Goal: Task Accomplishment & Management: Use online tool/utility

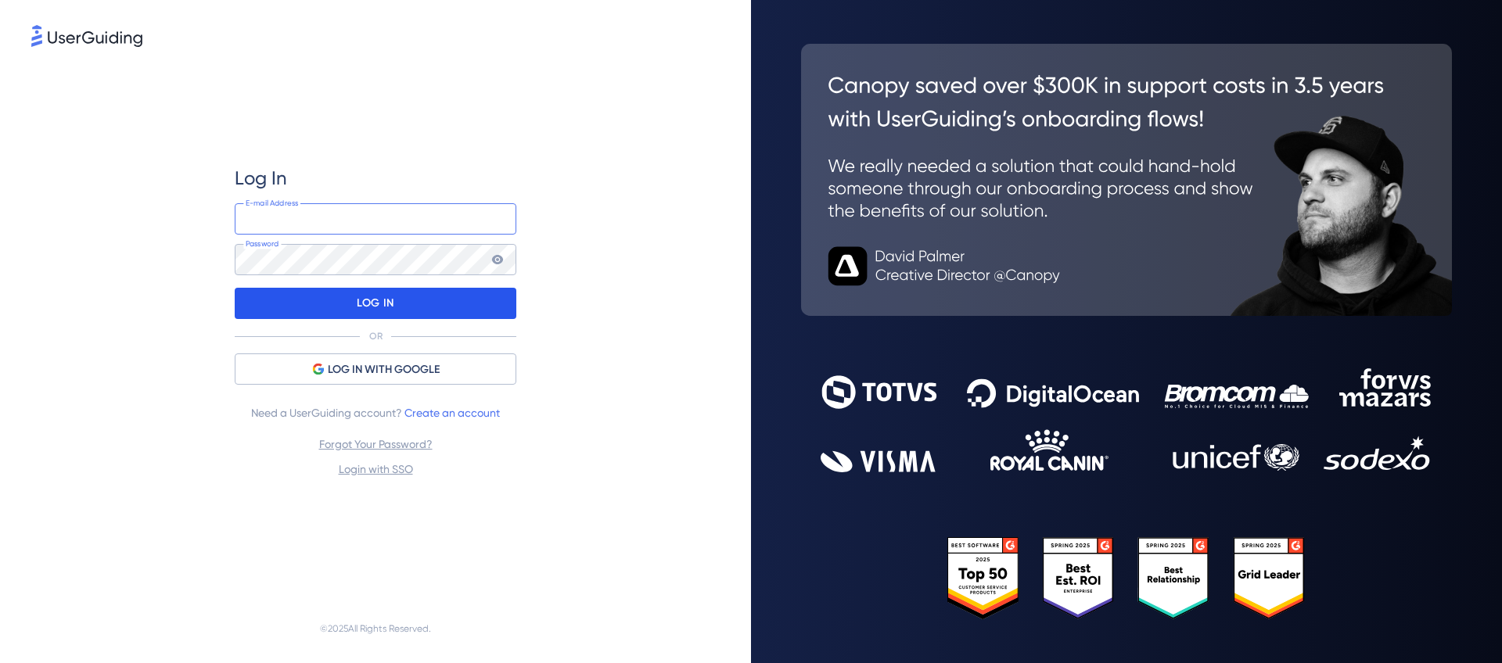
type input "[EMAIL_ADDRESS][DOMAIN_NAME]"
click at [454, 310] on div "LOG IN" at bounding box center [376, 303] width 282 height 31
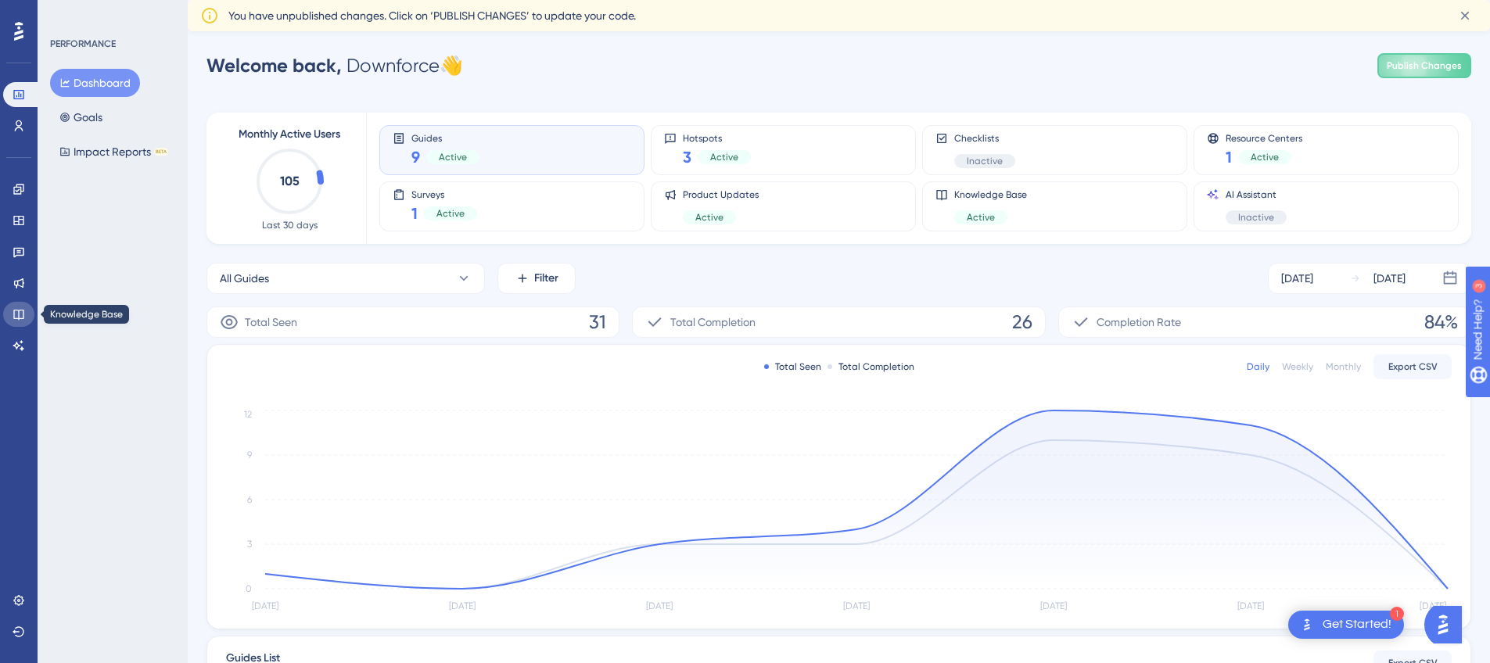
click at [20, 308] on icon at bounding box center [19, 314] width 13 height 13
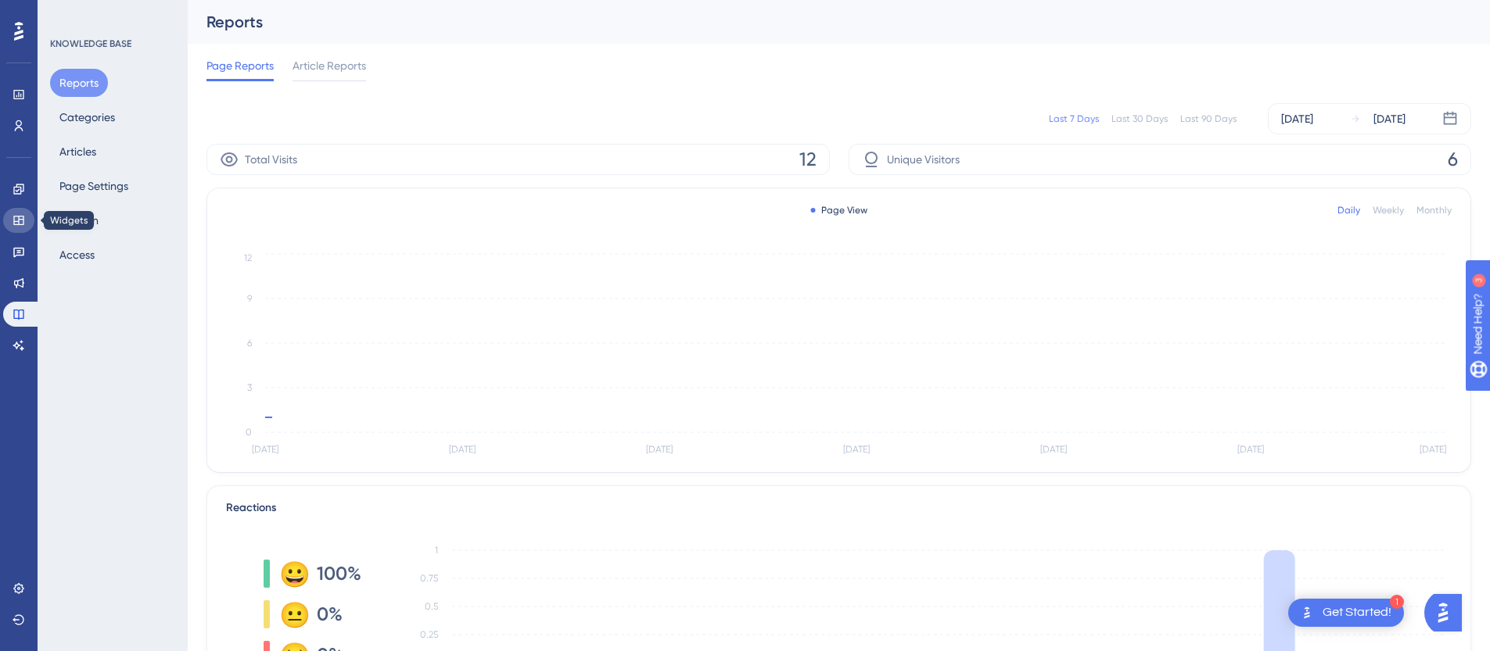
click at [20, 214] on icon at bounding box center [19, 220] width 13 height 13
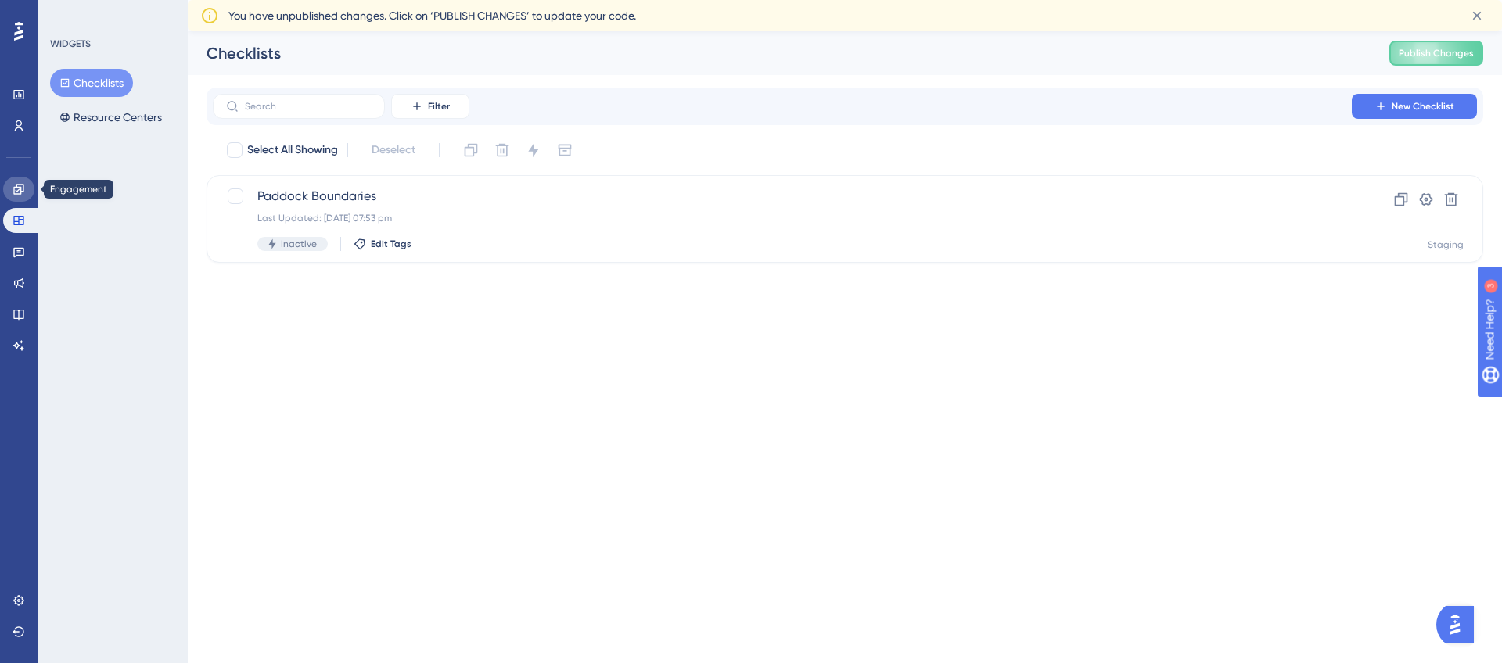
click at [22, 190] on icon at bounding box center [19, 189] width 13 height 13
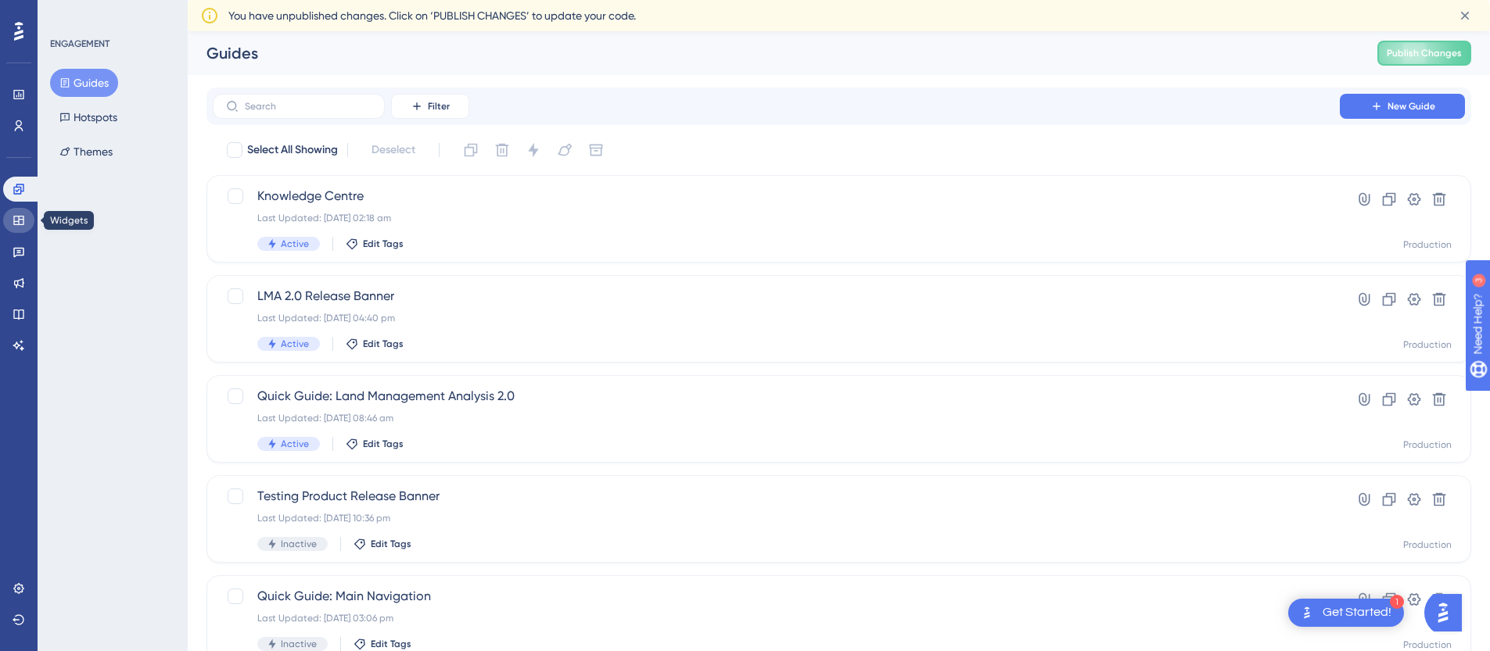
click at [24, 217] on icon at bounding box center [19, 220] width 13 height 13
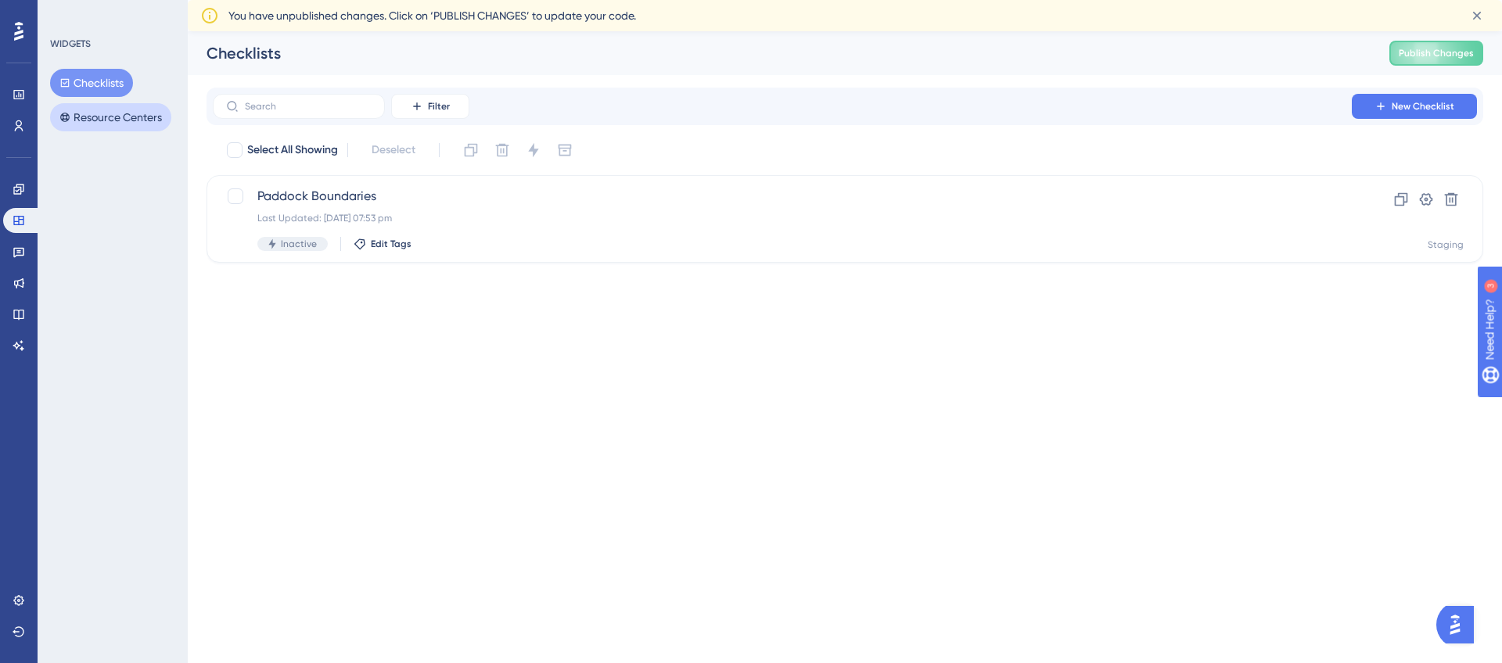
click at [115, 124] on button "Resource Centers" at bounding box center [110, 117] width 121 height 28
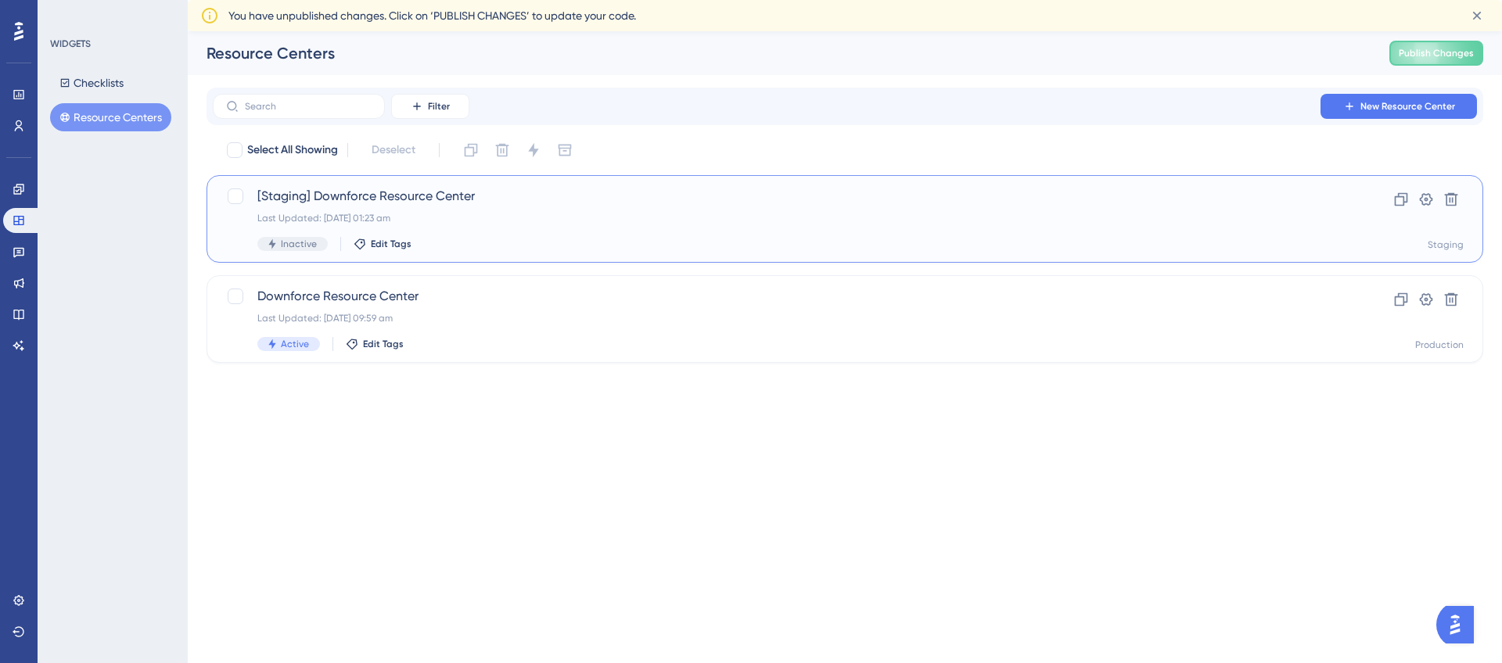
click at [407, 199] on span "[Staging] Downforce Resource Center" at bounding box center [782, 196] width 1050 height 19
click at [383, 301] on span "Downforce Resource Center" at bounding box center [782, 296] width 1050 height 19
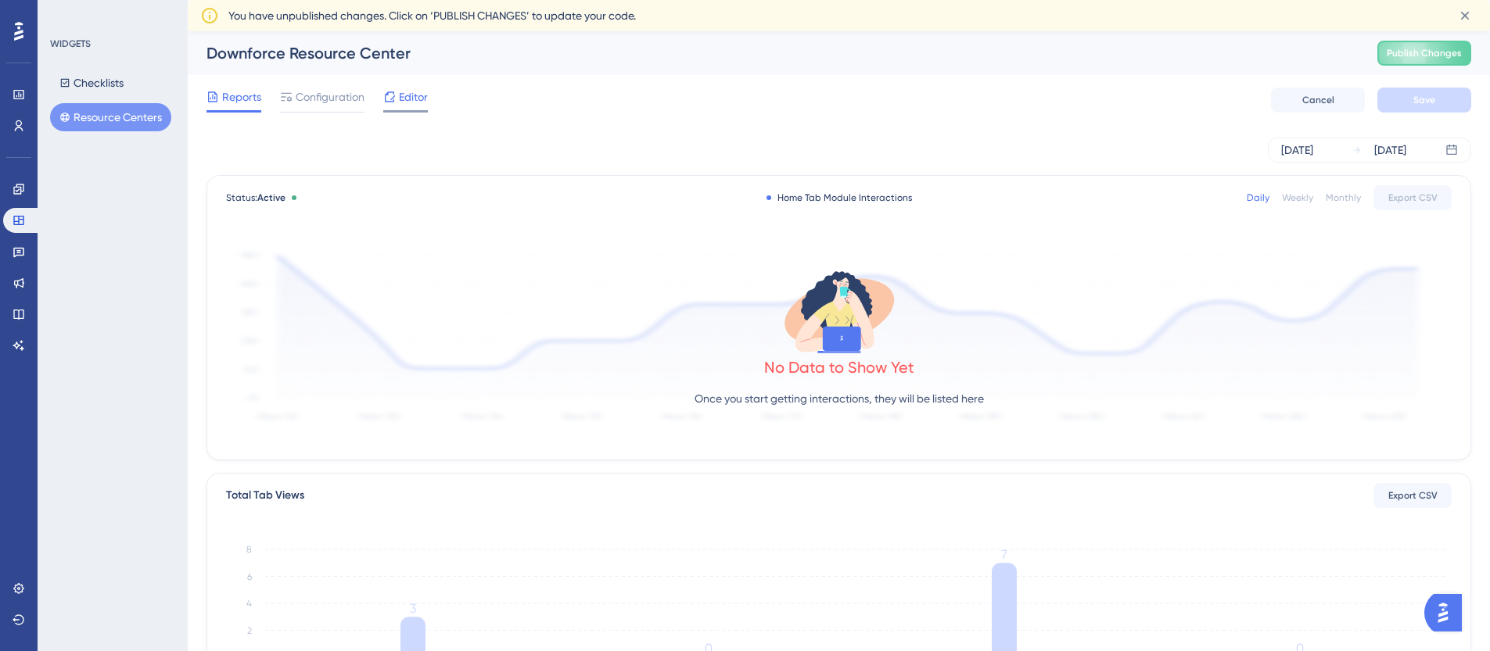
click at [410, 102] on span "Editor" at bounding box center [413, 97] width 29 height 19
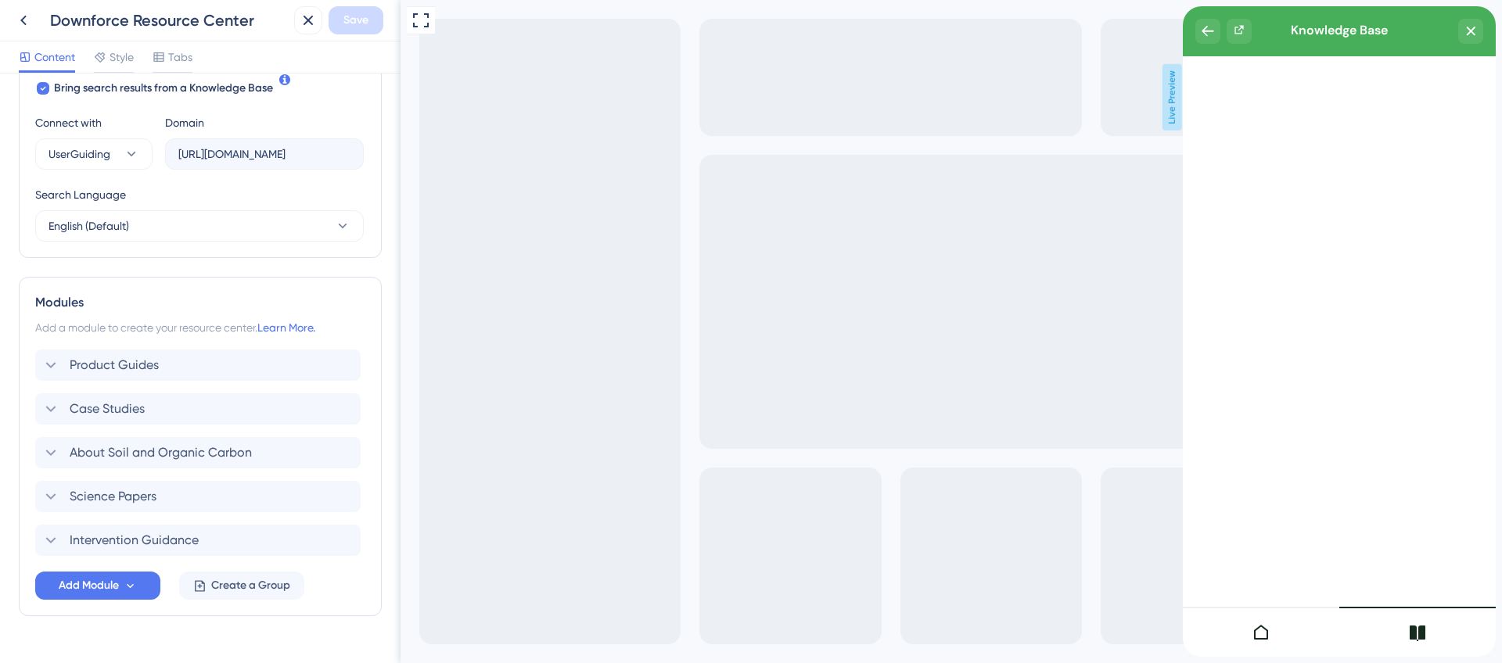
scroll to position [536, 0]
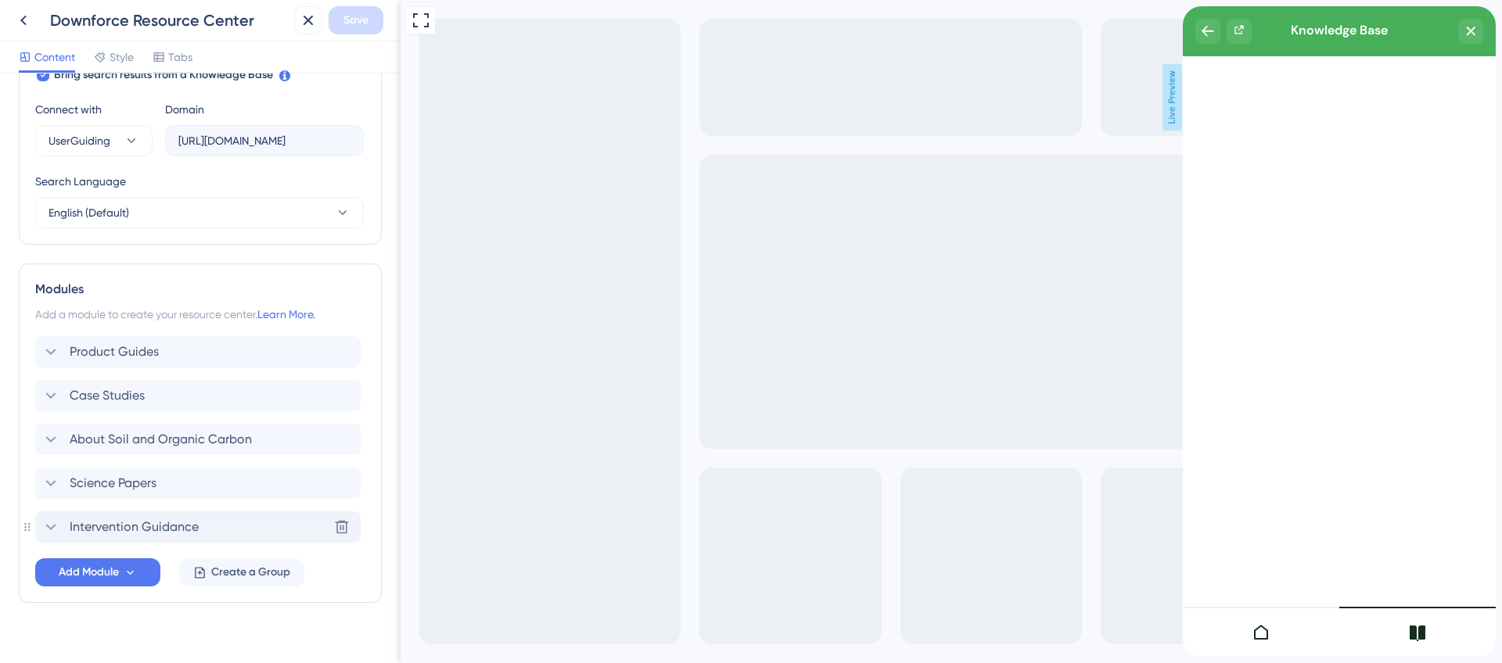
click at [146, 515] on div "Intervention Guidance Delete" at bounding box center [197, 526] width 325 height 31
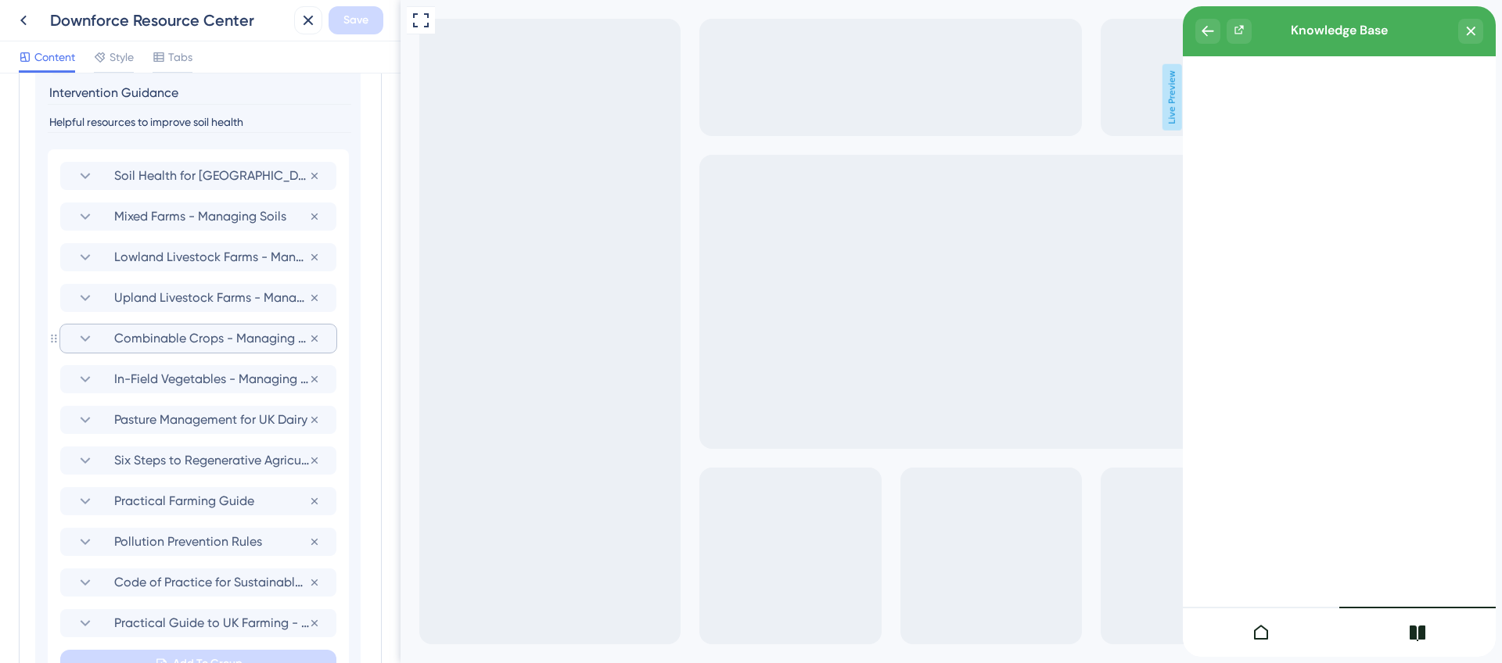
scroll to position [1086, 0]
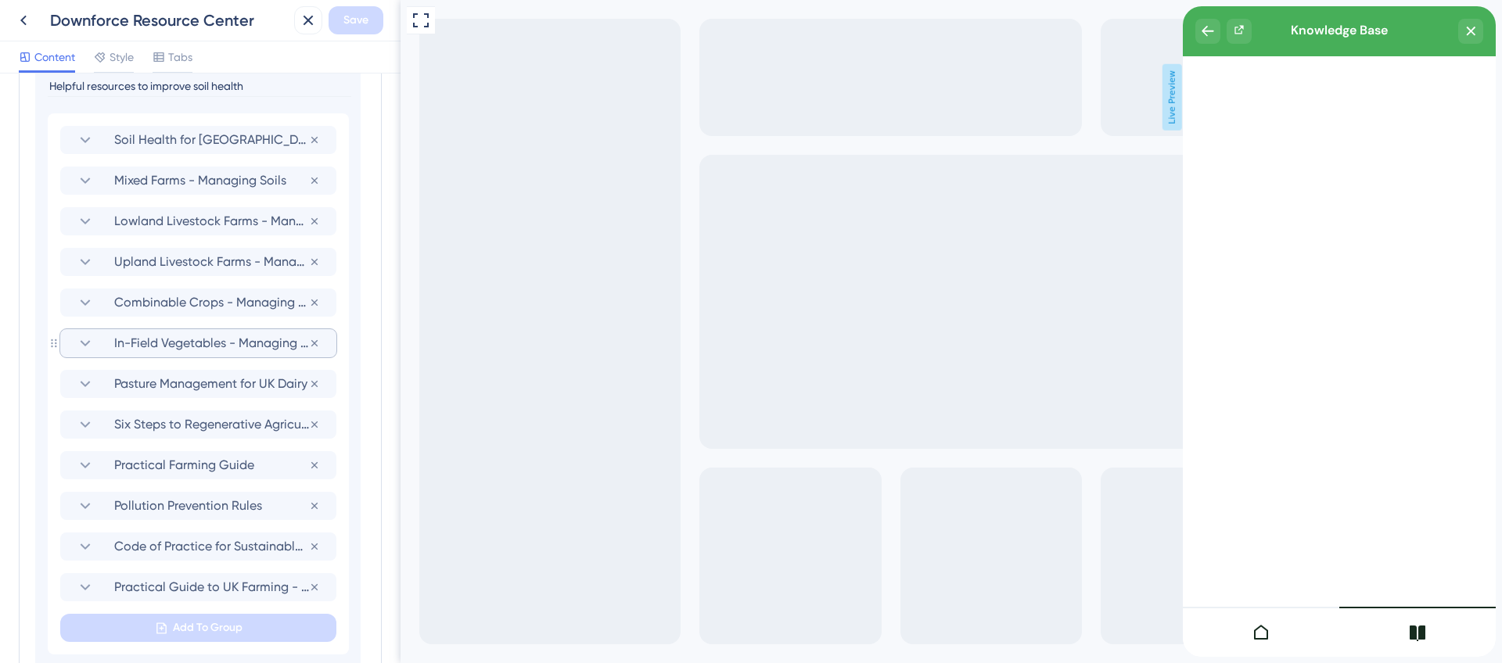
click at [87, 343] on icon at bounding box center [86, 343] width 10 height 6
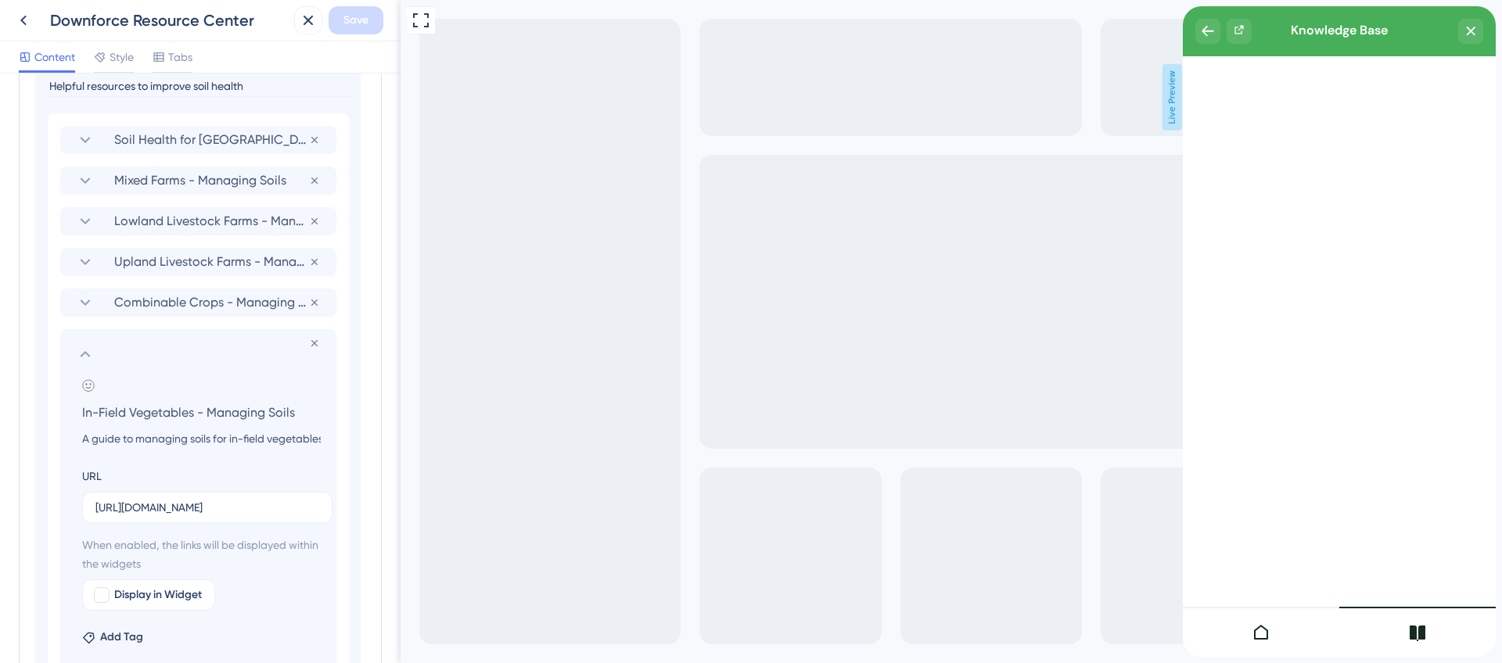
click at [88, 353] on icon at bounding box center [85, 354] width 19 height 19
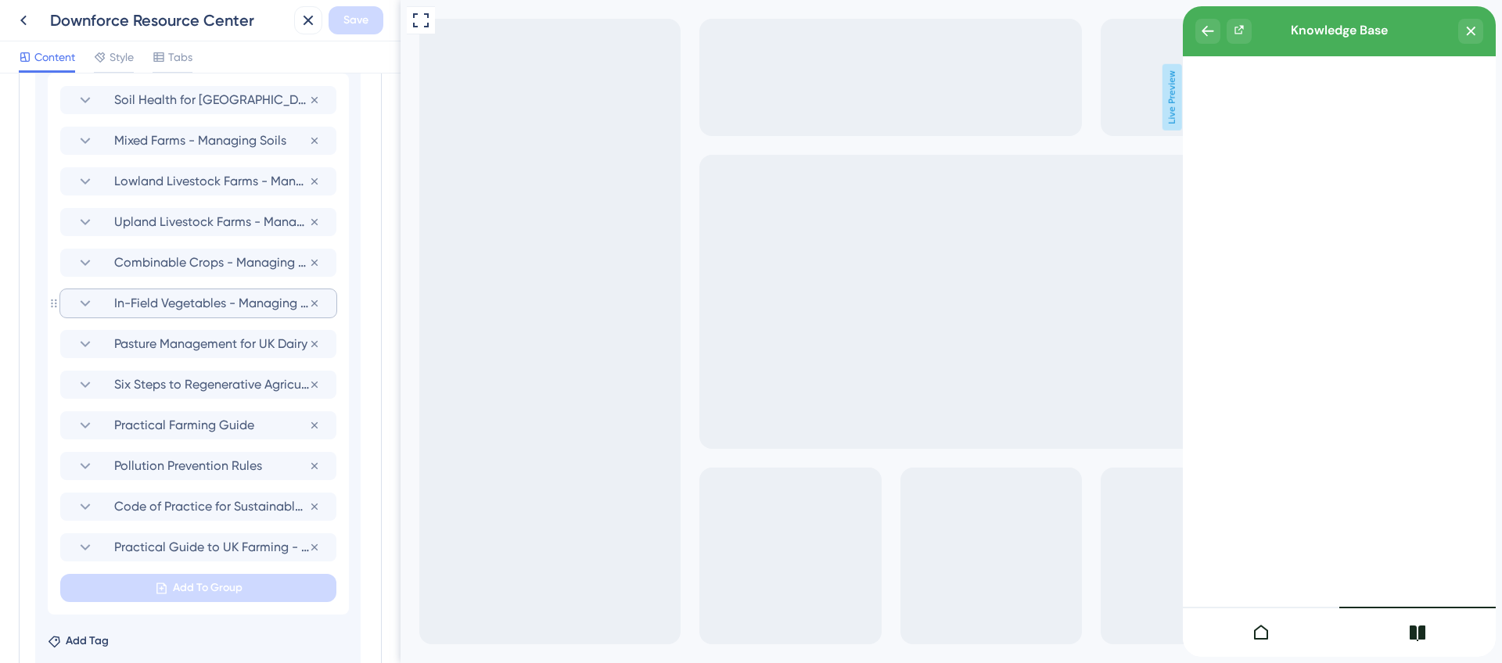
scroll to position [1274, 0]
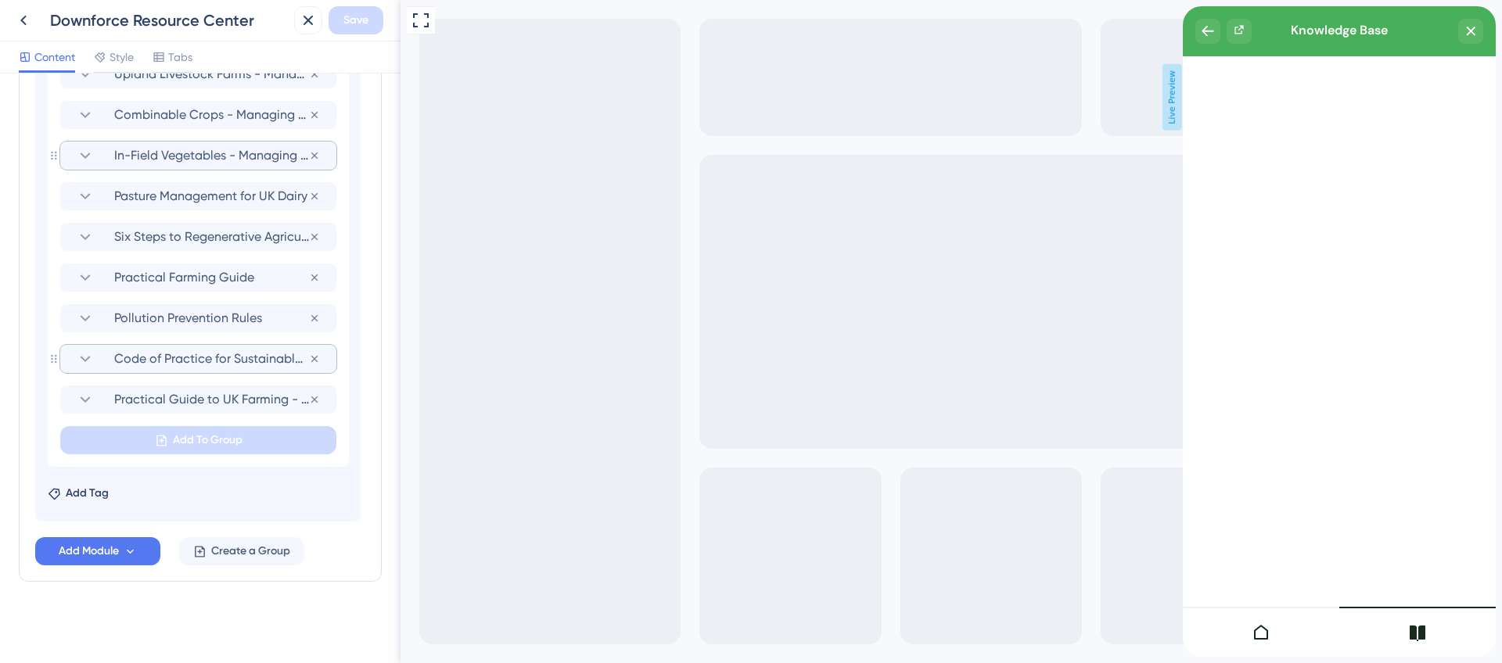
click at [203, 366] on span "Code of Practice for Sustainable Farming" at bounding box center [211, 359] width 195 height 19
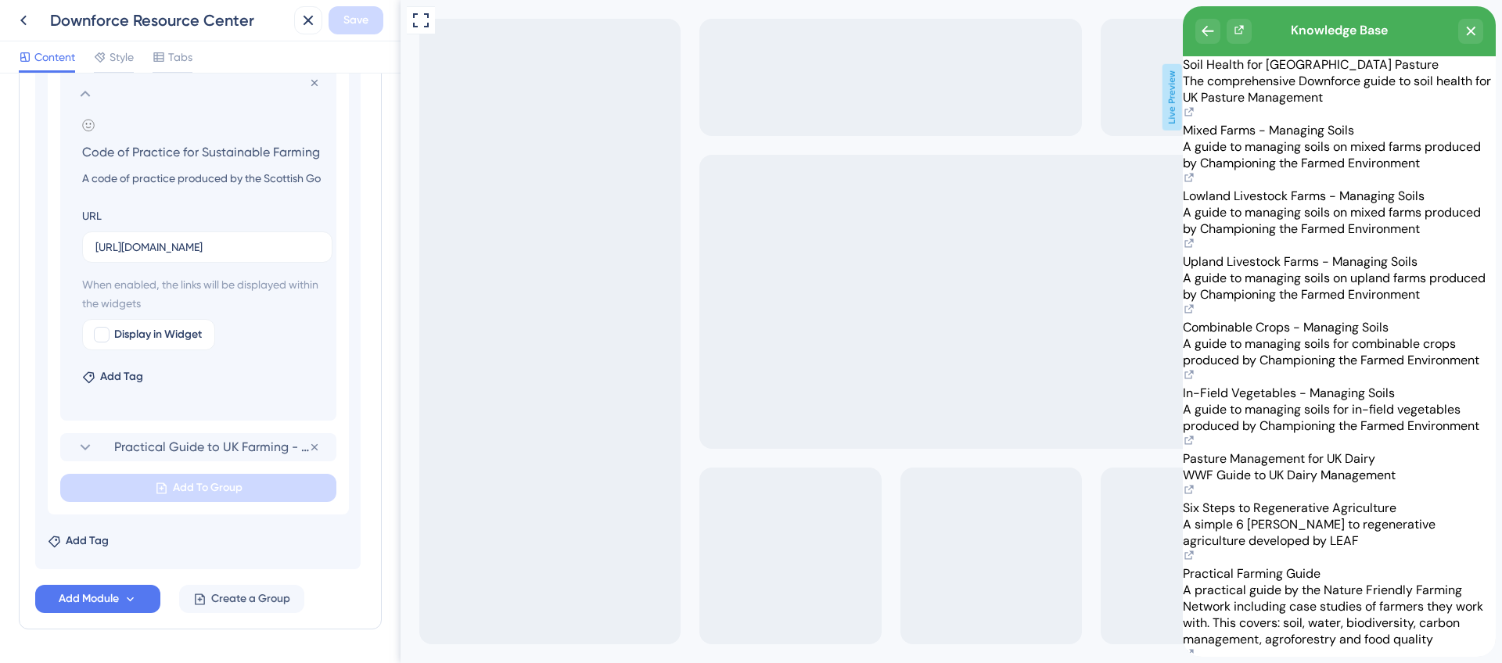
scroll to position [1439, 0]
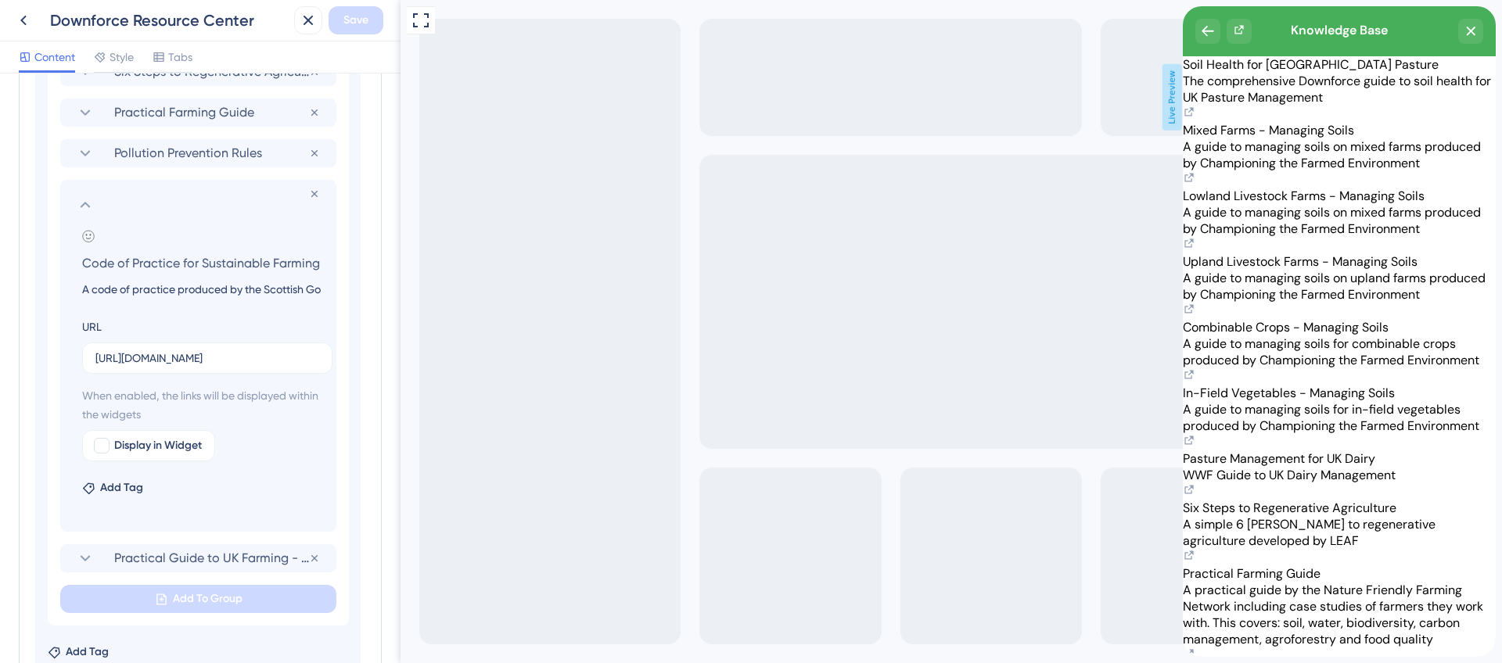
click at [201, 285] on input "A code of practice produced by the Scottish Government into sustainable and reg…" at bounding box center [202, 289] width 264 height 19
click at [196, 291] on input "A code of practice produced by the Scottish Government into sustainable and reg…" at bounding box center [202, 289] width 264 height 19
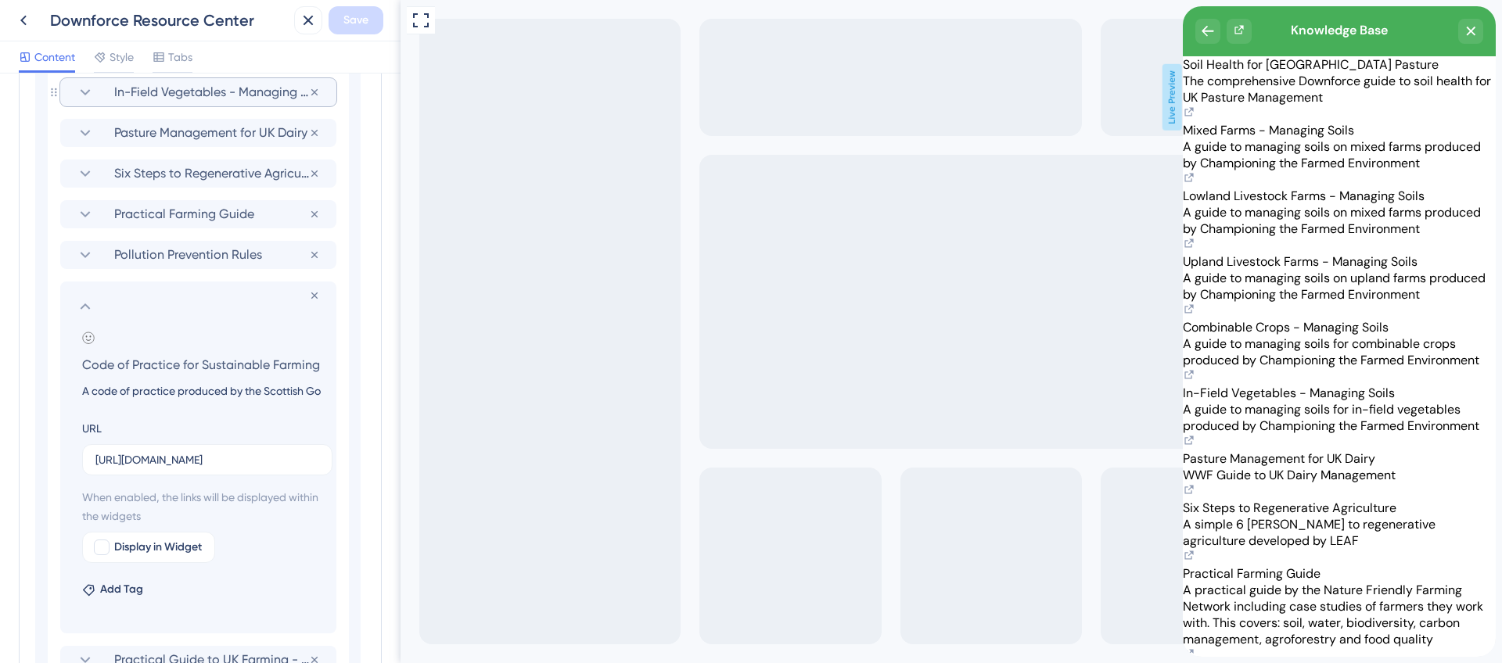
scroll to position [1123, 0]
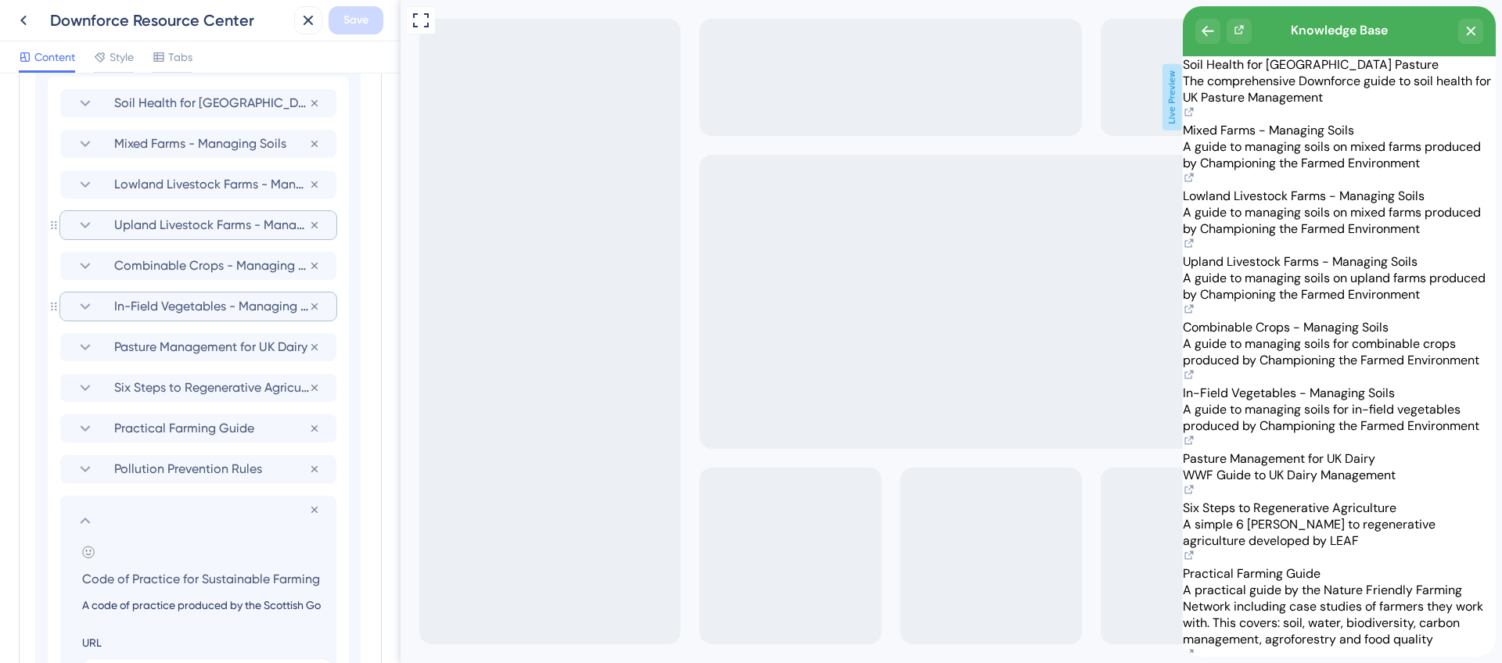
click at [207, 236] on section "Upland Livestock Farms - Managing Soils" at bounding box center [198, 225] width 245 height 28
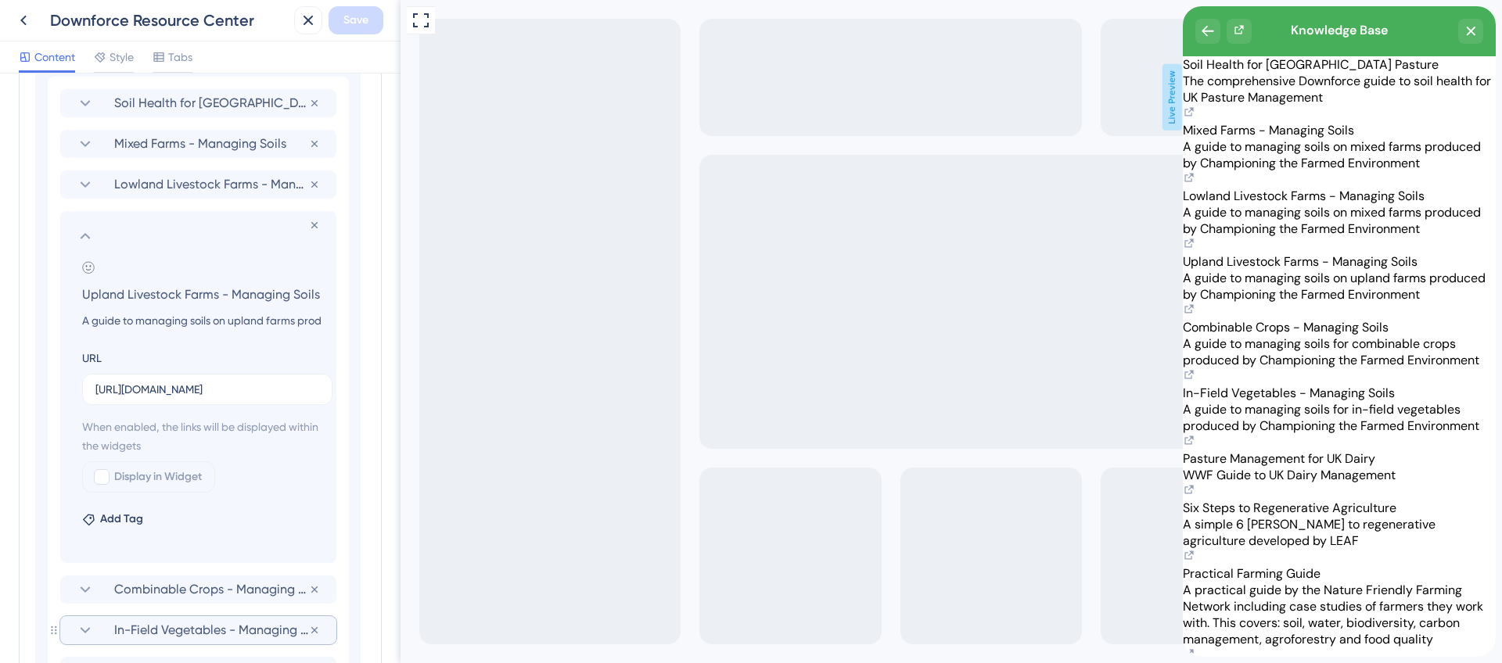
click at [181, 296] on input "Upland Livestock Farms - Managing Soils" at bounding box center [202, 294] width 264 height 22
click at [184, 322] on input "A guide to managing soils on upland farms produced by Championing the Farmed En…" at bounding box center [202, 320] width 264 height 19
click at [183, 322] on input "A guide to managing soils on upland farms produced by Championing the Farmed En…" at bounding box center [202, 320] width 264 height 19
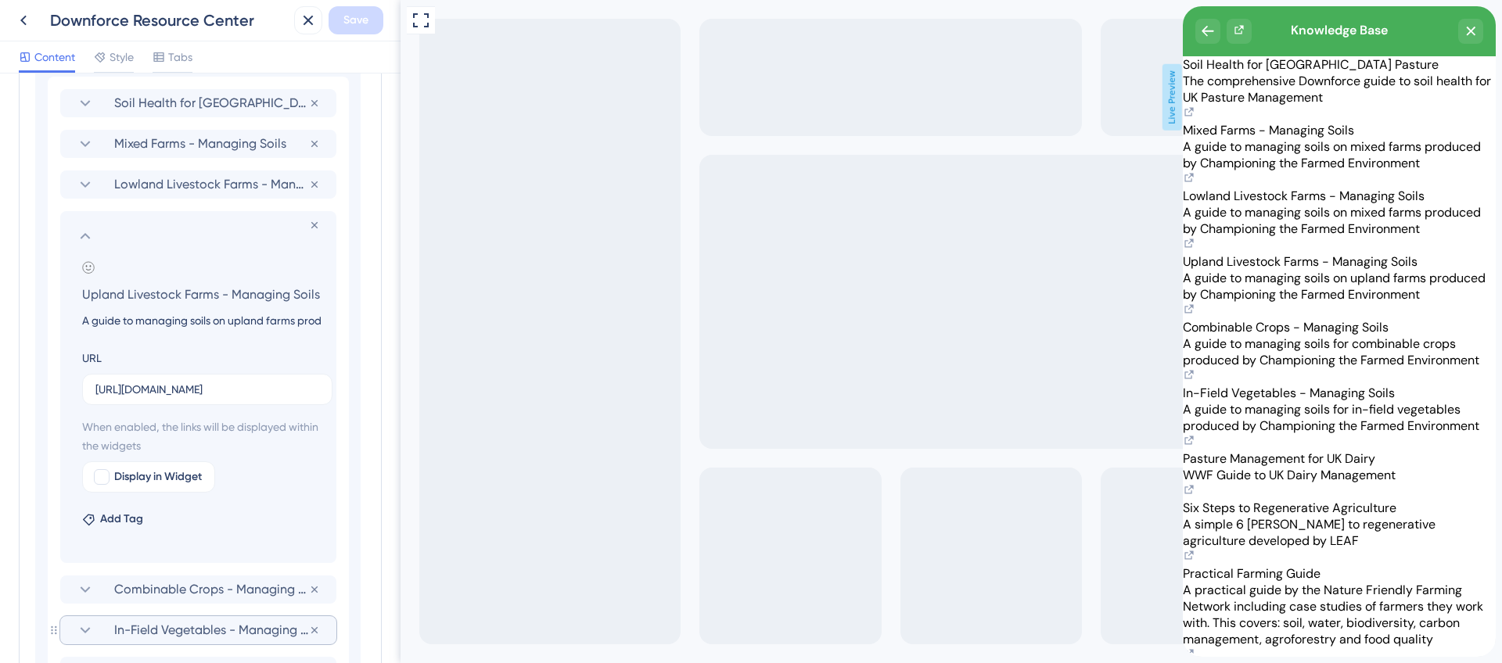
click at [183, 322] on input "A guide to managing soils on upland farms produced by Championing the Farmed En…" at bounding box center [202, 320] width 264 height 19
click at [351, 533] on section "Add emoji Intervention Guidance Helpful resources to improve soil health Soil H…" at bounding box center [197, 475] width 325 height 1041
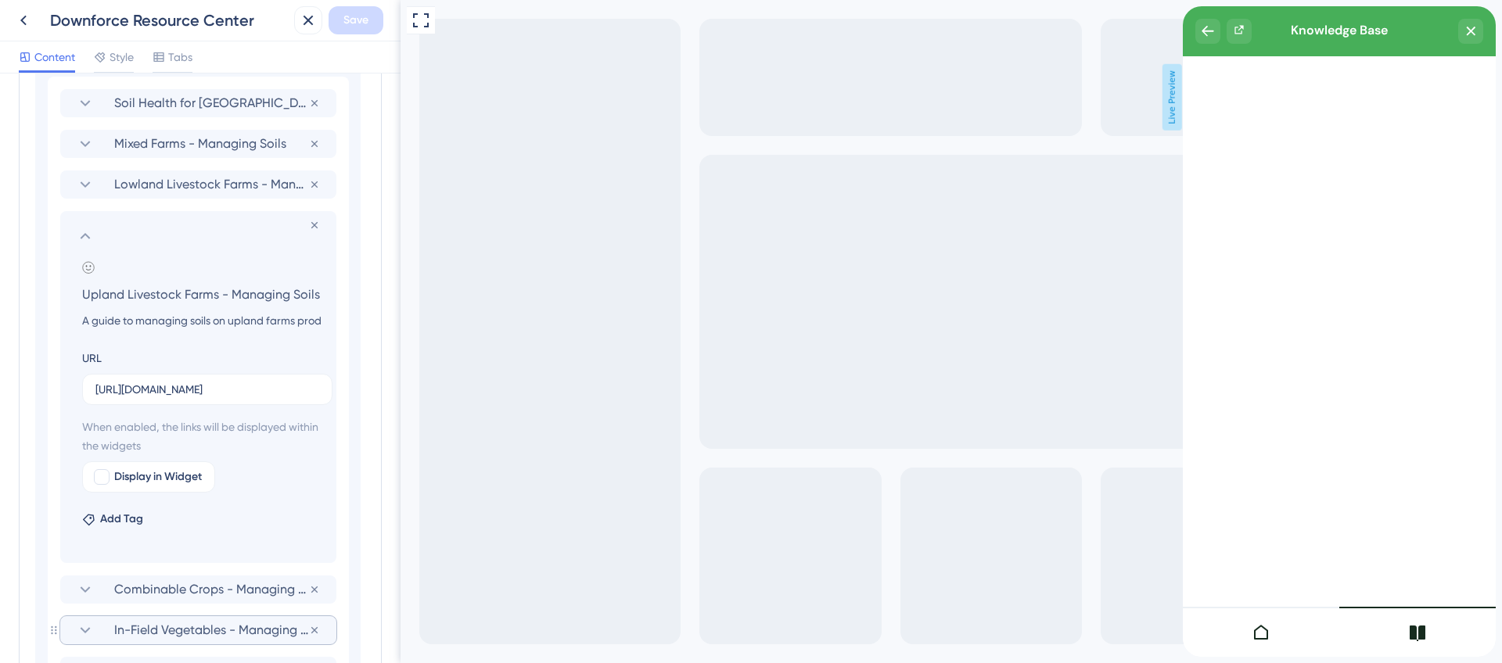
scroll to position [1598, 0]
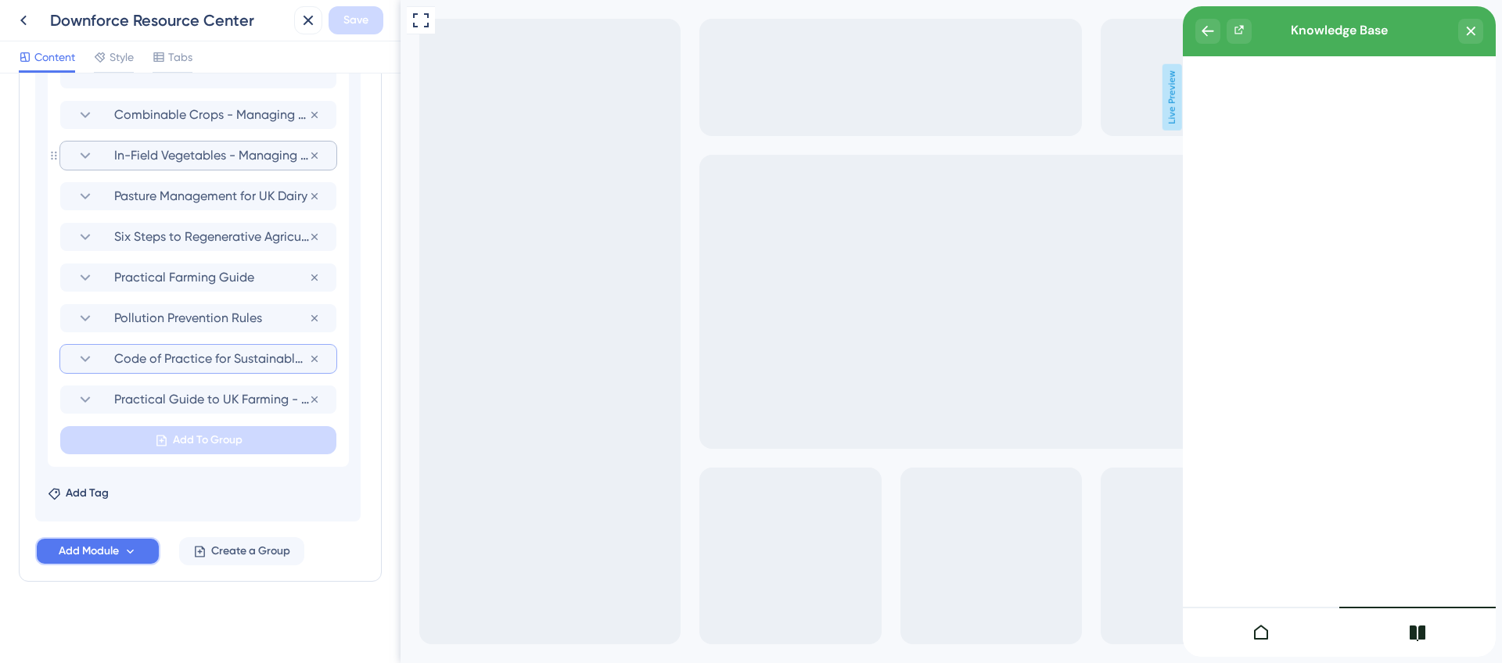
click at [140, 547] on button "Add Module" at bounding box center [97, 551] width 125 height 28
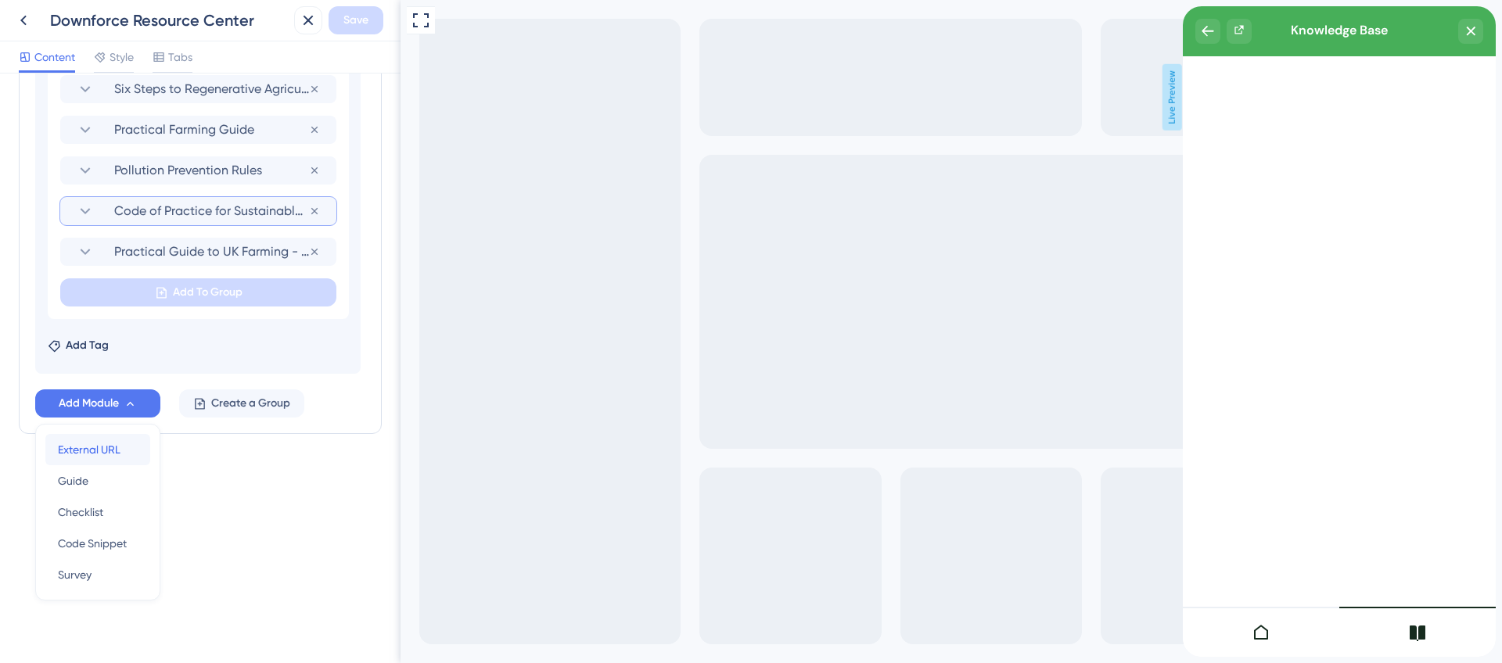
click at [127, 459] on div "External URL External URL" at bounding box center [98, 449] width 80 height 31
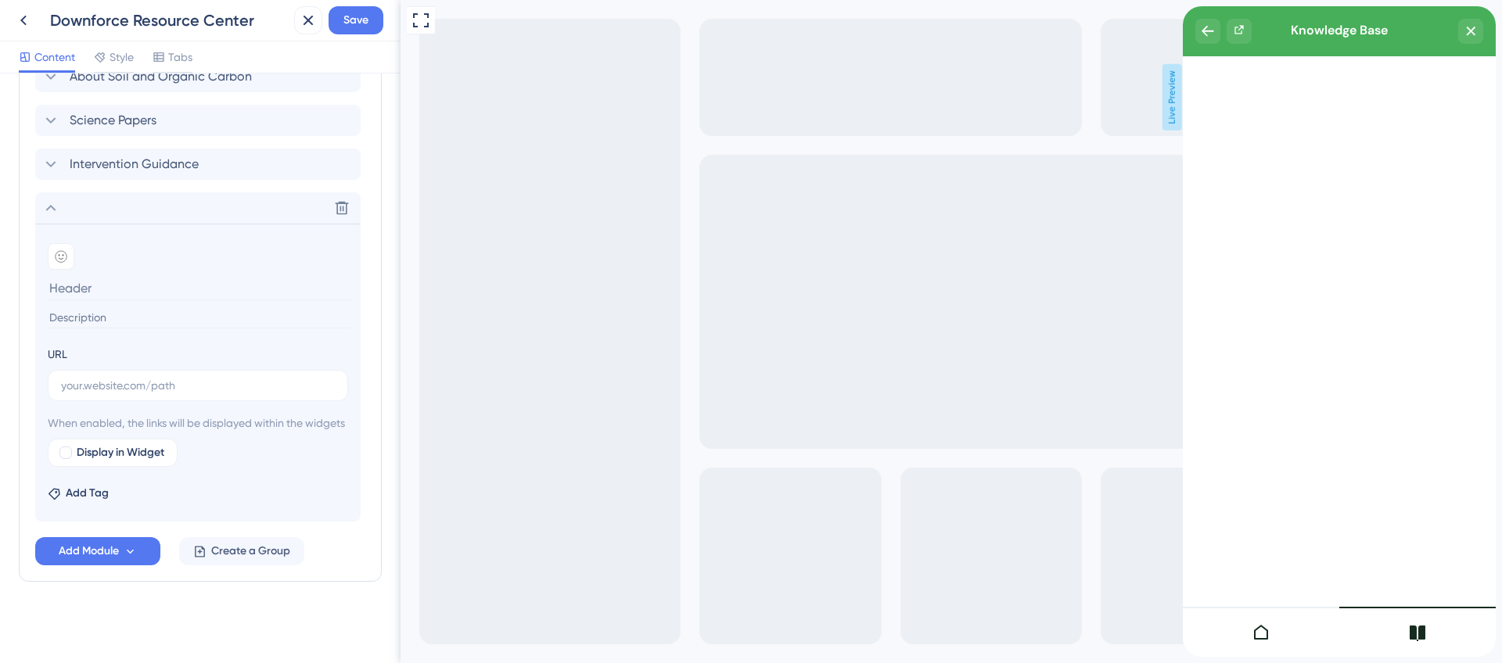
scroll to position [917, 0]
type input "Root Crops & Maize - Managing Soils"
click at [128, 307] on input at bounding box center [199, 317] width 303 height 21
paste input "A guide to managing soils on upland farms produced by Championing the Farmed En…"
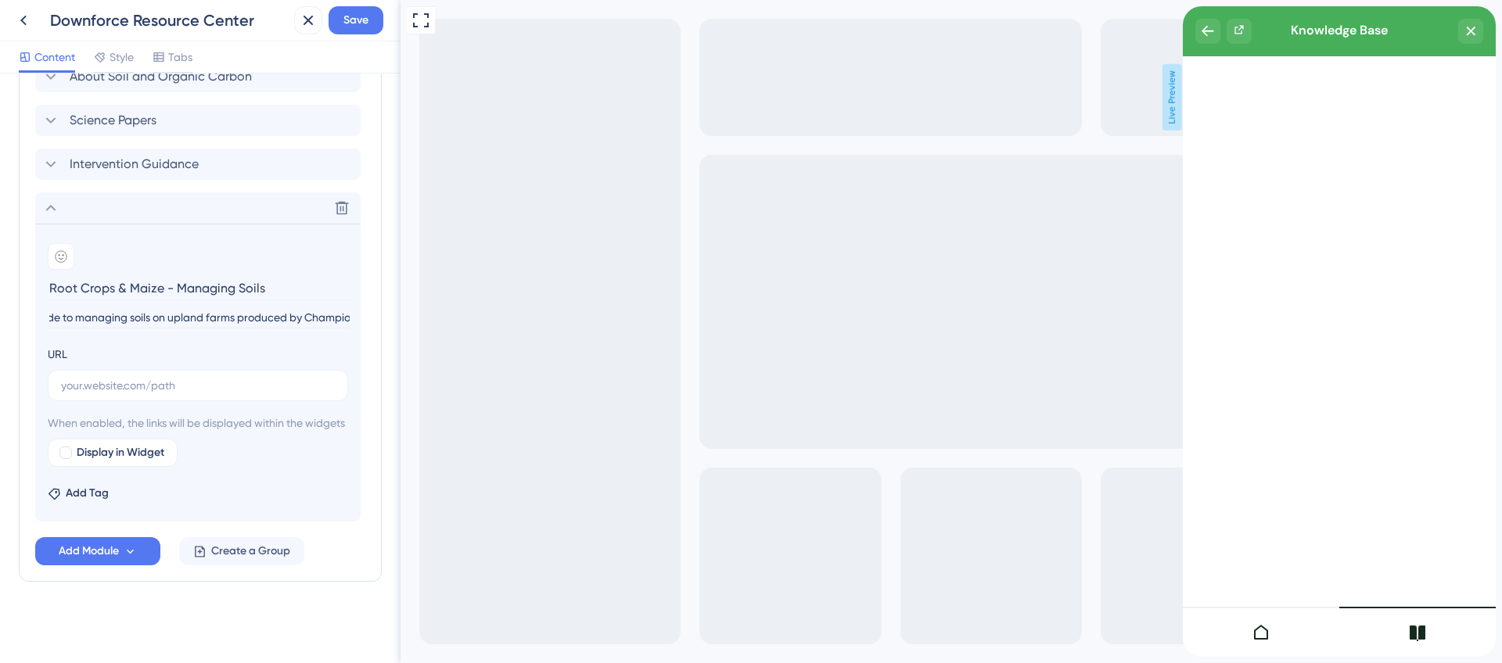
drag, startPoint x: 236, startPoint y: 298, endPoint x: 205, endPoint y: 303, distance: 31.8
click at [160, 307] on input "A guide to managing soils on upland farms produced by Championing the Farmed En…" at bounding box center [199, 317] width 303 height 21
type input "A guide to managing soils in root crops and maize produced by Championing the F…"
click at [211, 377] on input "text" at bounding box center [198, 385] width 274 height 17
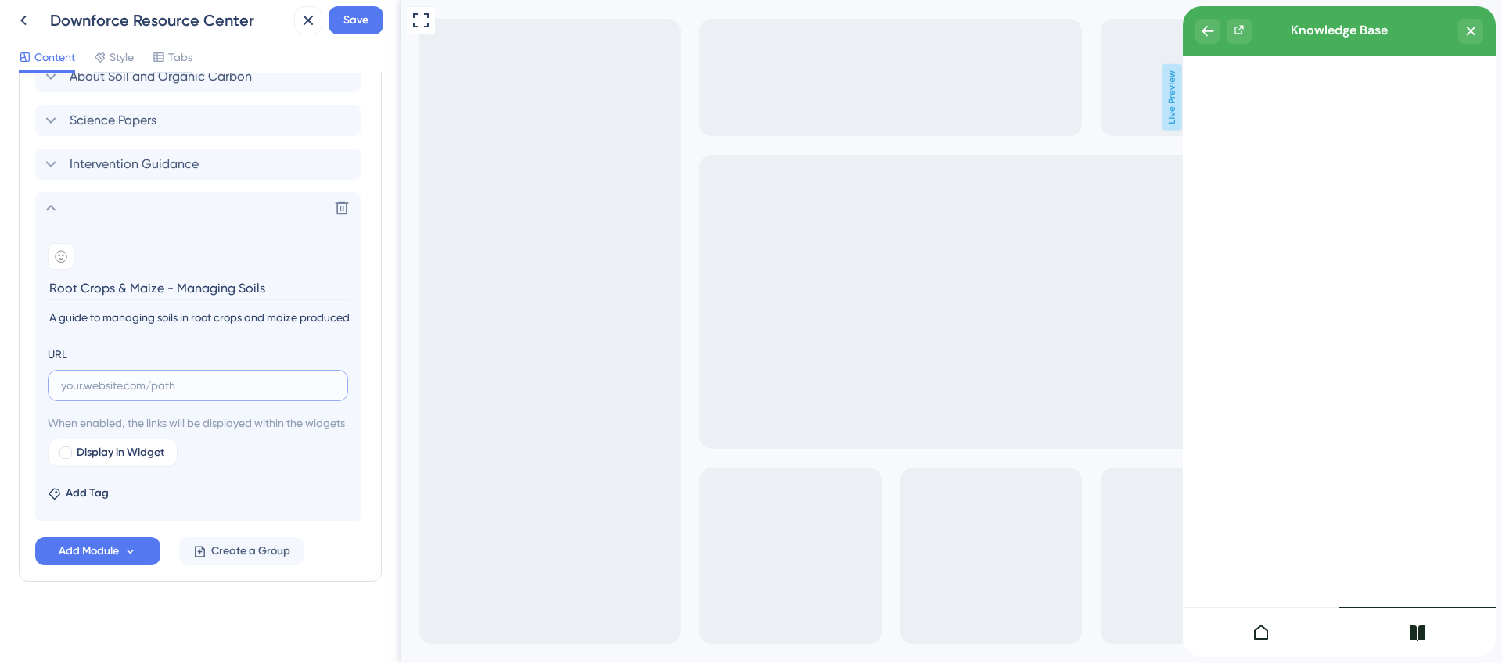
click at [230, 377] on input "text" at bounding box center [198, 385] width 274 height 17
paste input "[URL][DOMAIN_NAME]"
type input "[URL][DOMAIN_NAME]"
click at [364, 493] on div "Modules Add a module to create your resource center. Learn More. Product Guides…" at bounding box center [200, 241] width 363 height 681
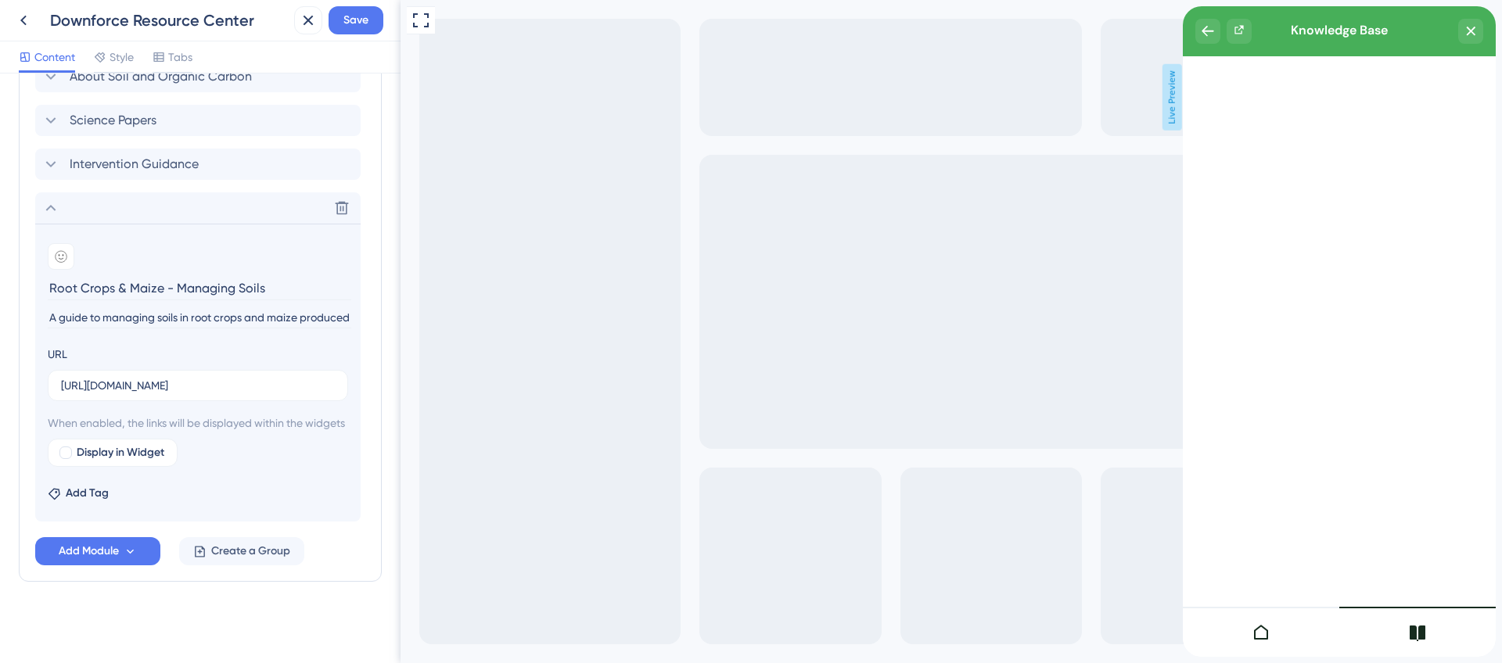
scroll to position [0, 0]
click at [56, 199] on icon at bounding box center [50, 208] width 19 height 19
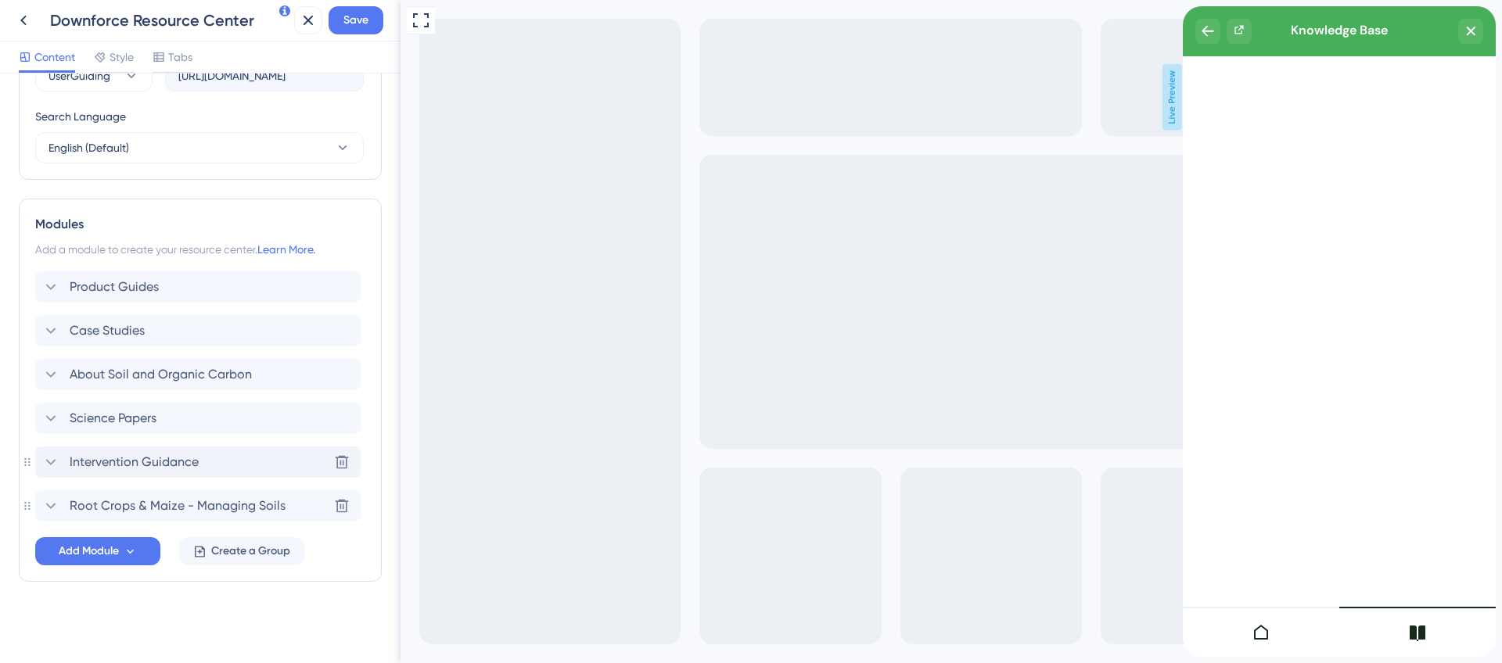
click at [50, 460] on icon at bounding box center [50, 462] width 19 height 19
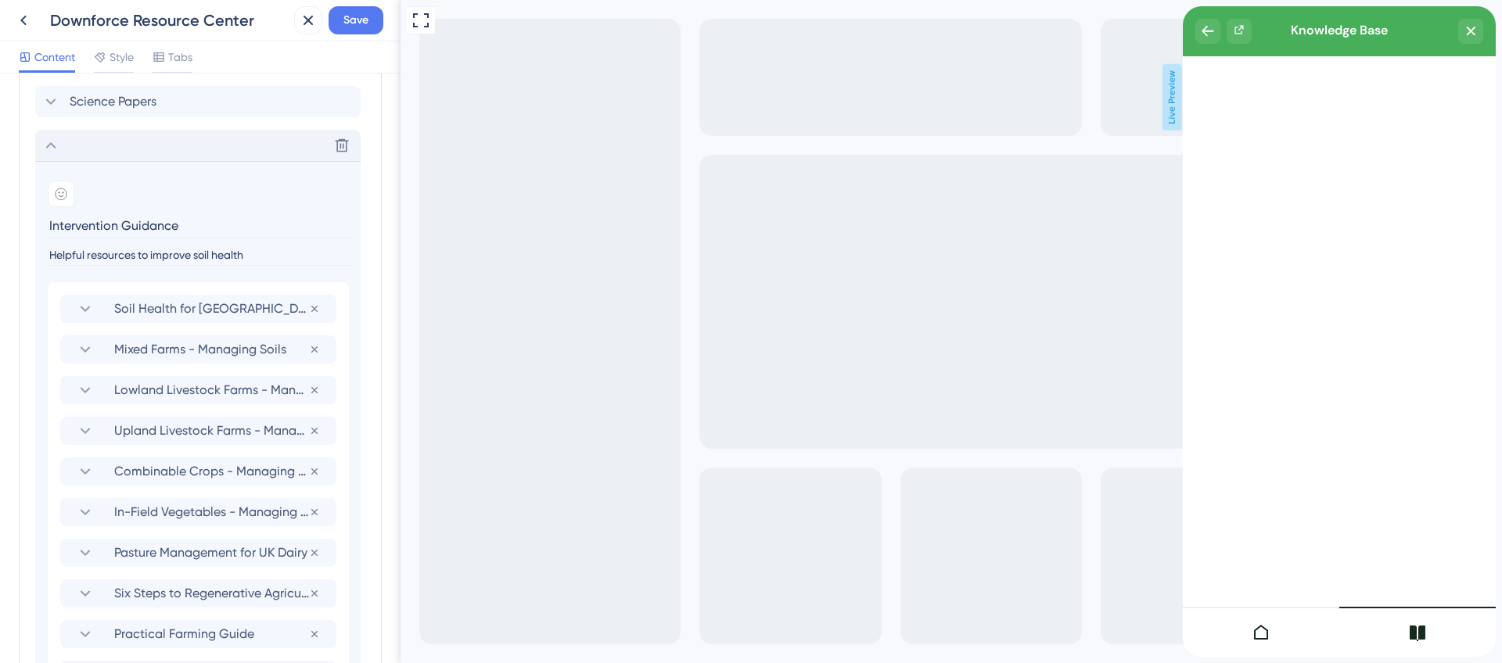
scroll to position [1318, 0]
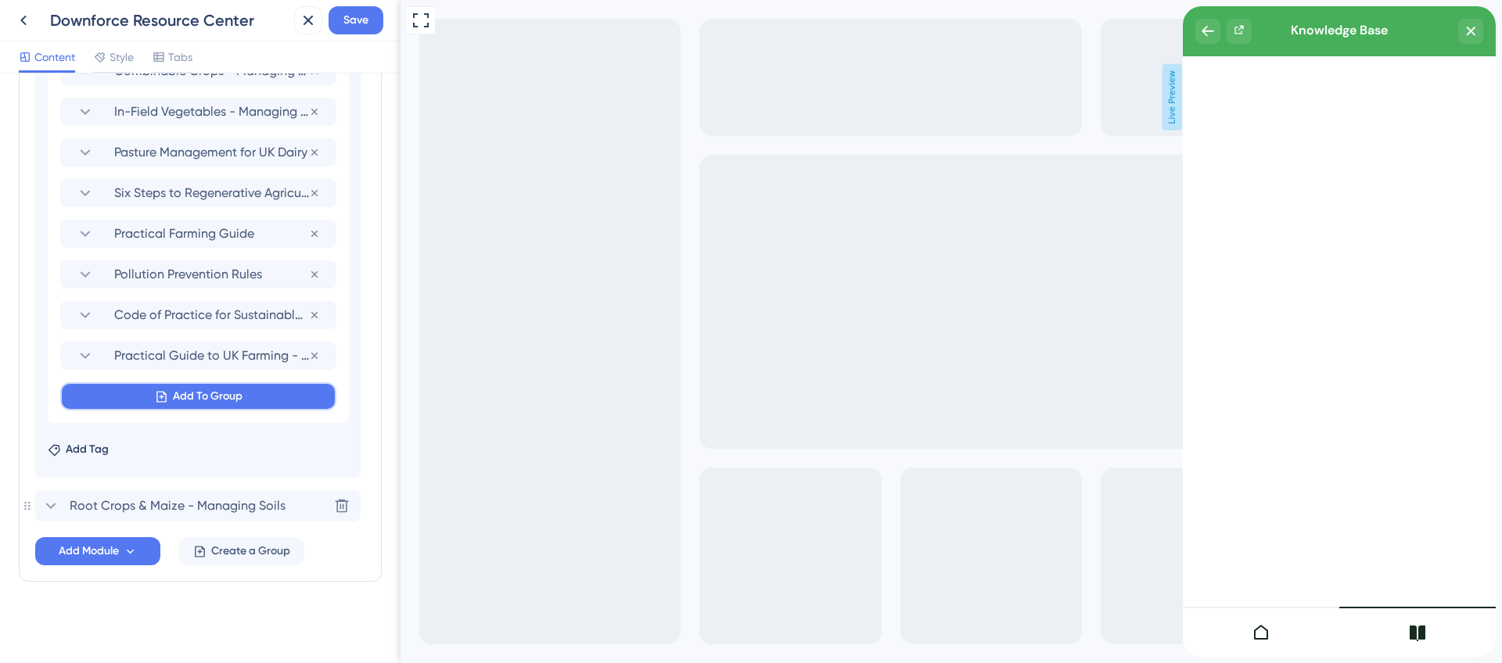
click at [168, 397] on button "Add To Group" at bounding box center [198, 396] width 276 height 28
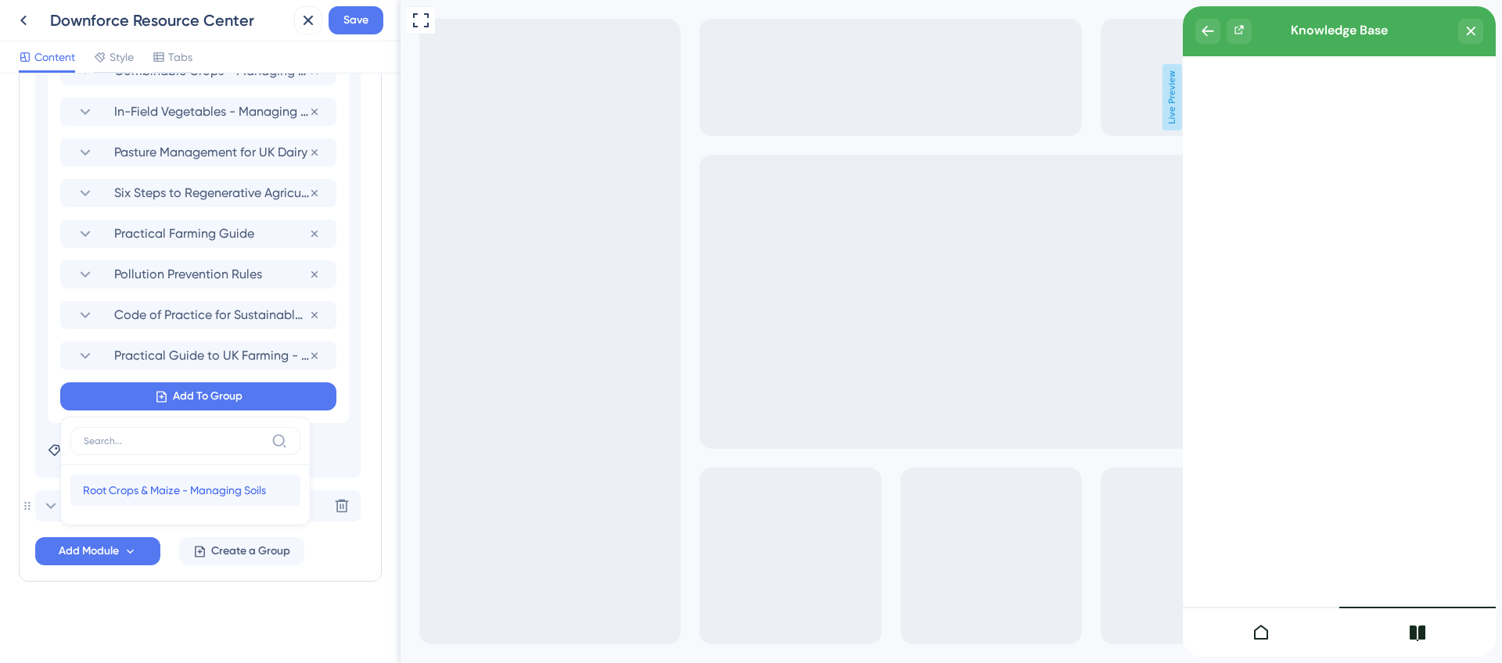
click at [178, 485] on span "Root Crops & Maize - Managing Soils" at bounding box center [174, 490] width 183 height 19
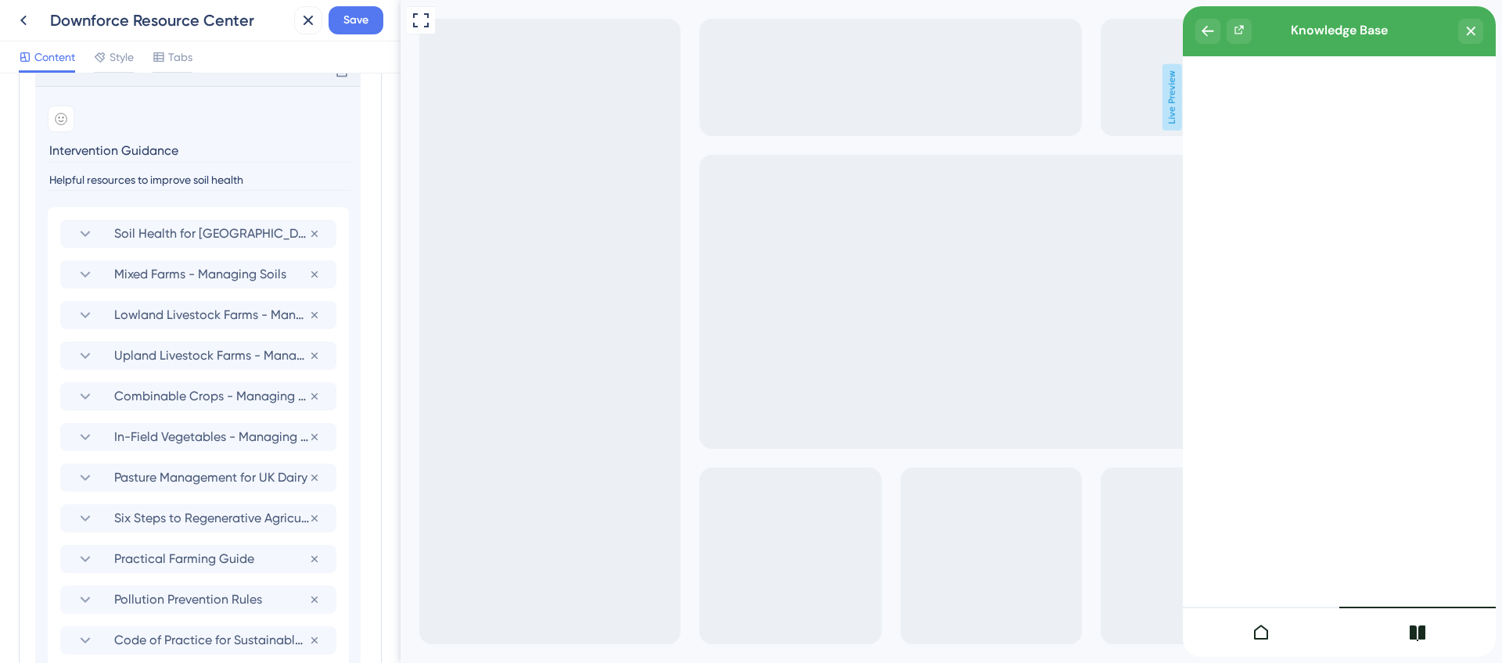
scroll to position [565, 0]
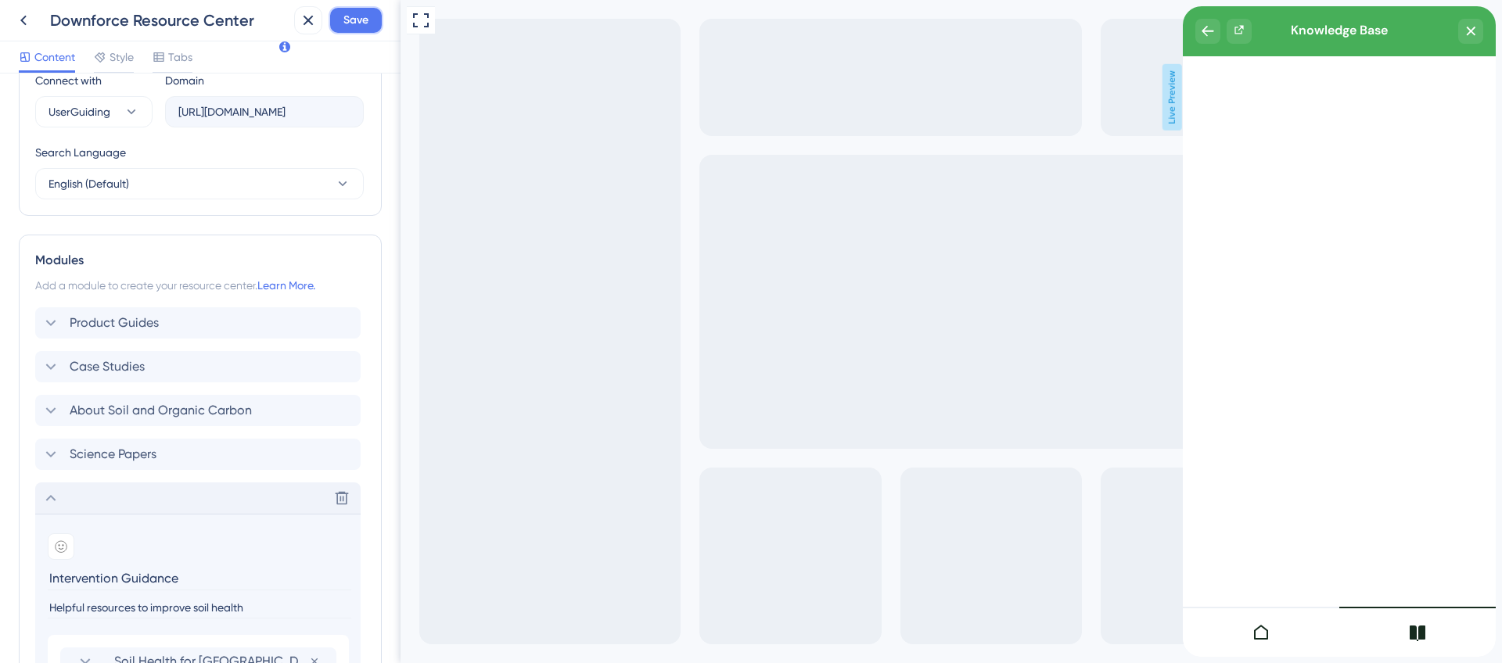
click at [359, 30] on button "Save" at bounding box center [355, 20] width 55 height 28
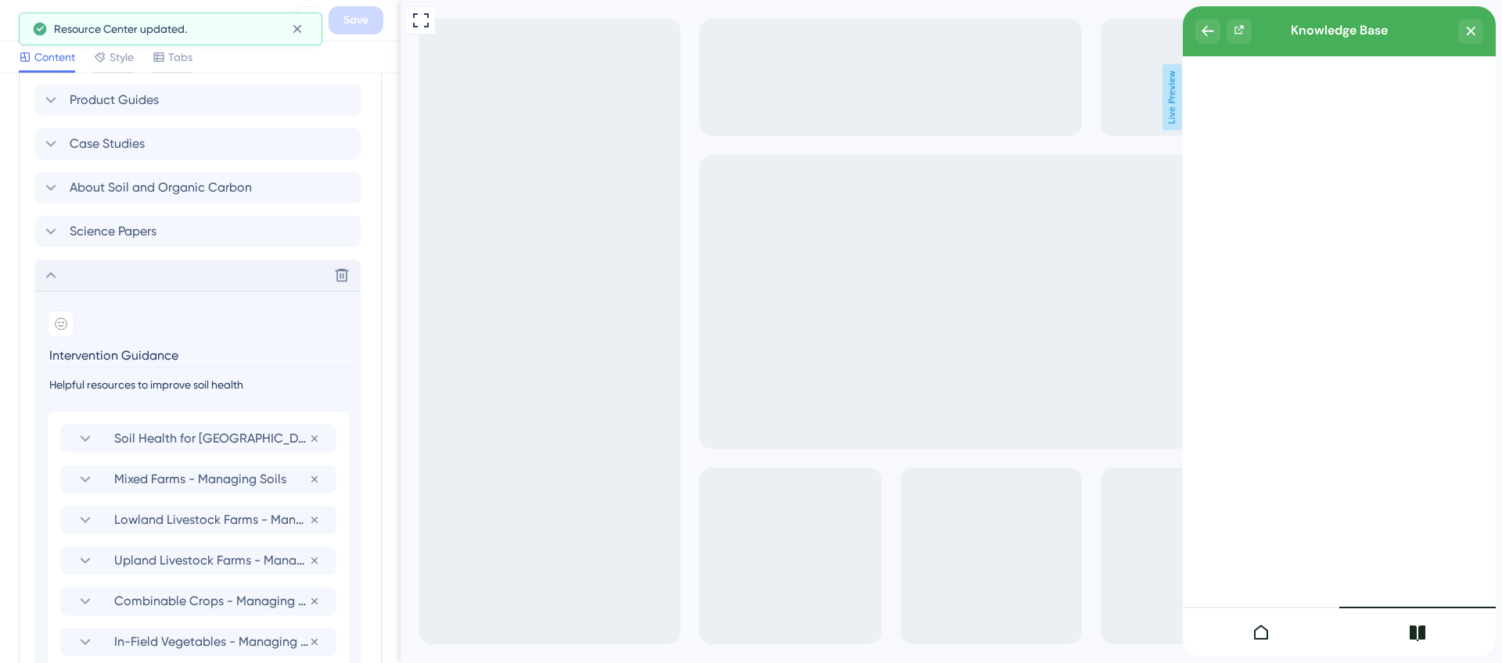
scroll to position [1315, 0]
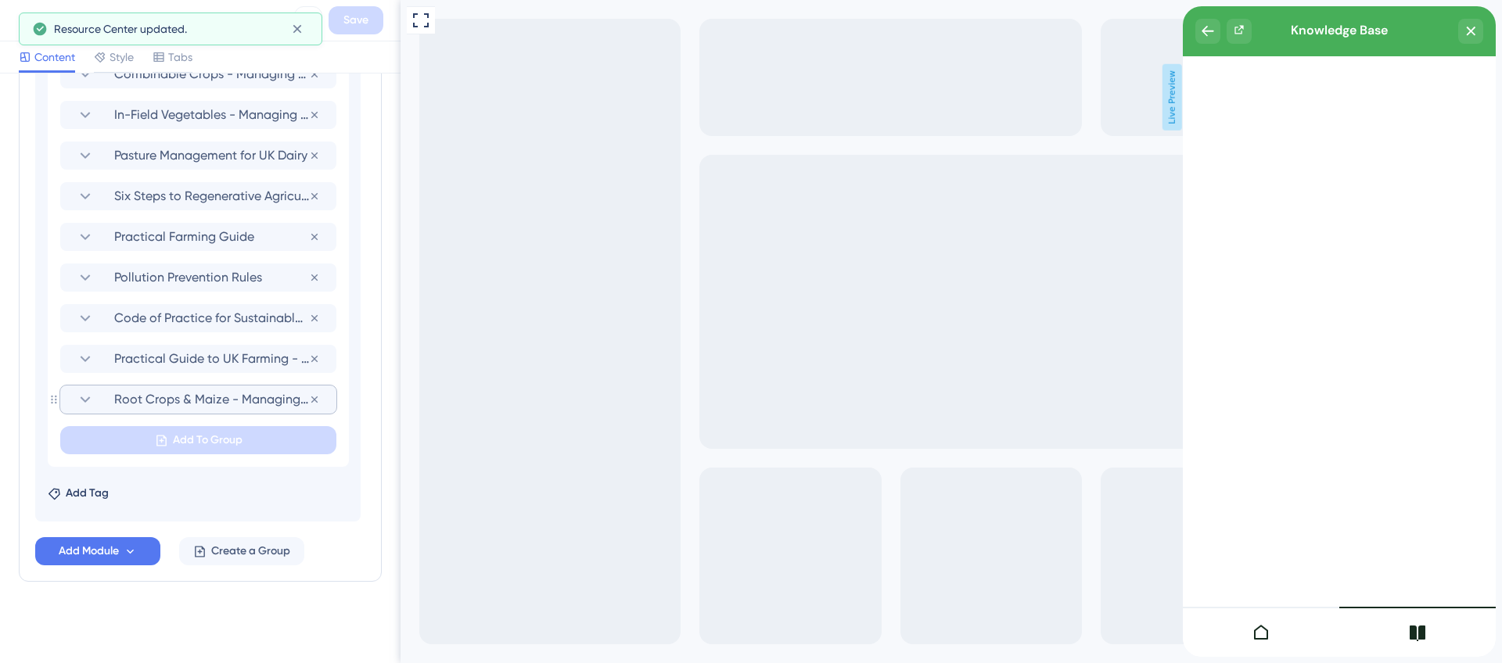
click at [189, 410] on section "Root Crops & Maize - Managing Soils" at bounding box center [198, 400] width 245 height 28
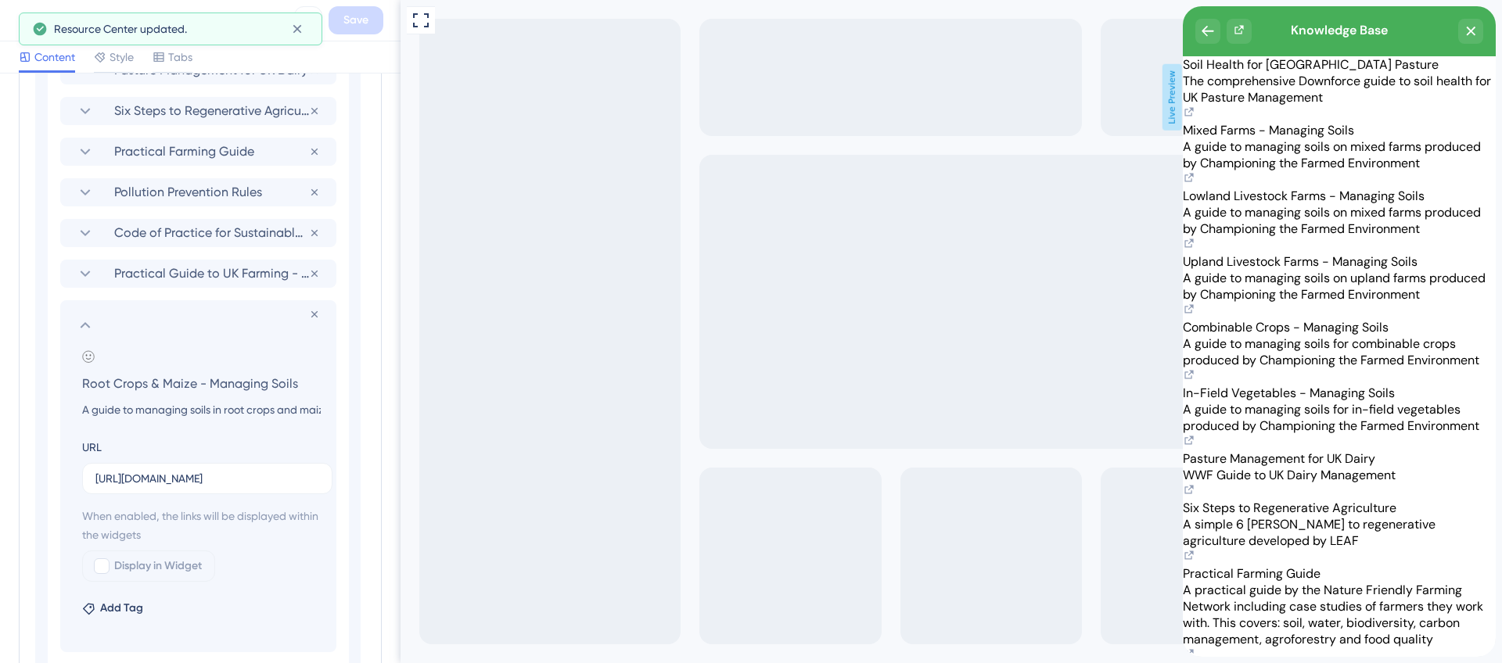
scroll to position [1425, 0]
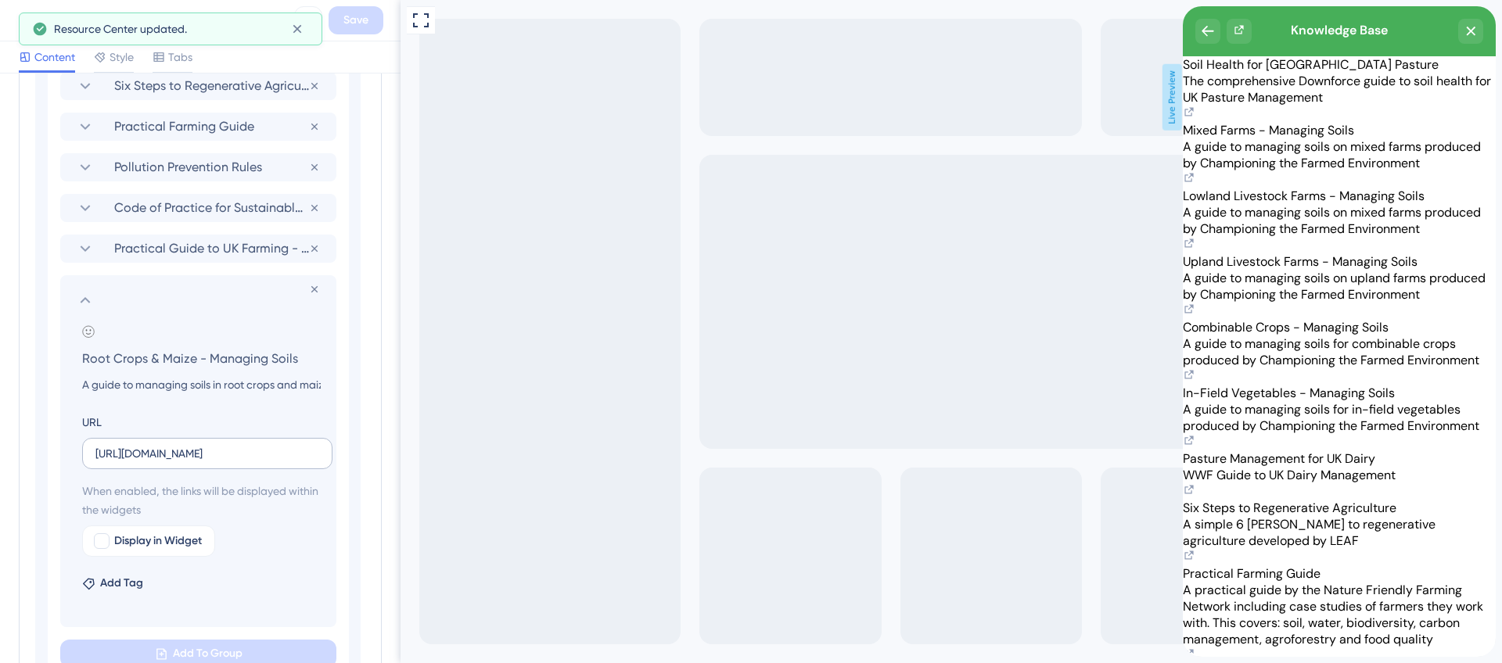
click at [153, 464] on label "[URL][DOMAIN_NAME]" at bounding box center [207, 453] width 250 height 31
click at [153, 462] on input "[URL][DOMAIN_NAME]" at bounding box center [207, 453] width 224 height 17
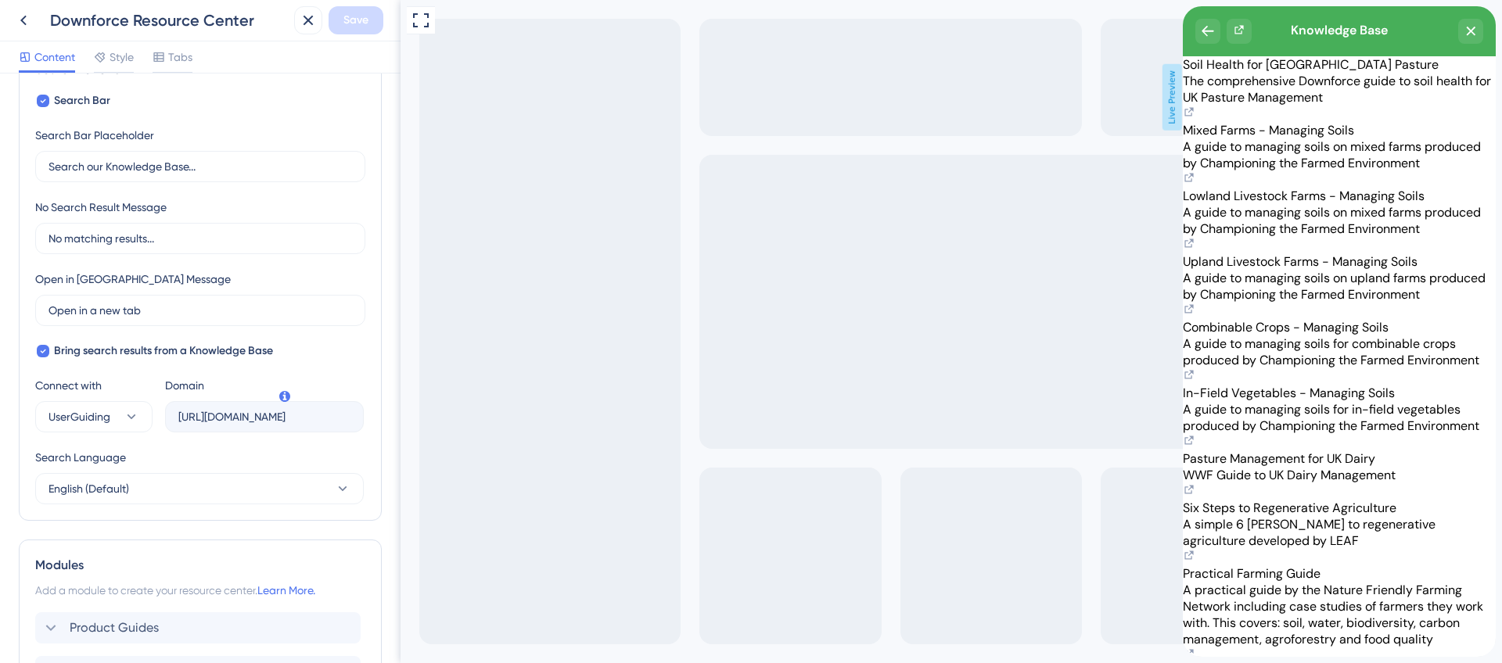
scroll to position [185, 0]
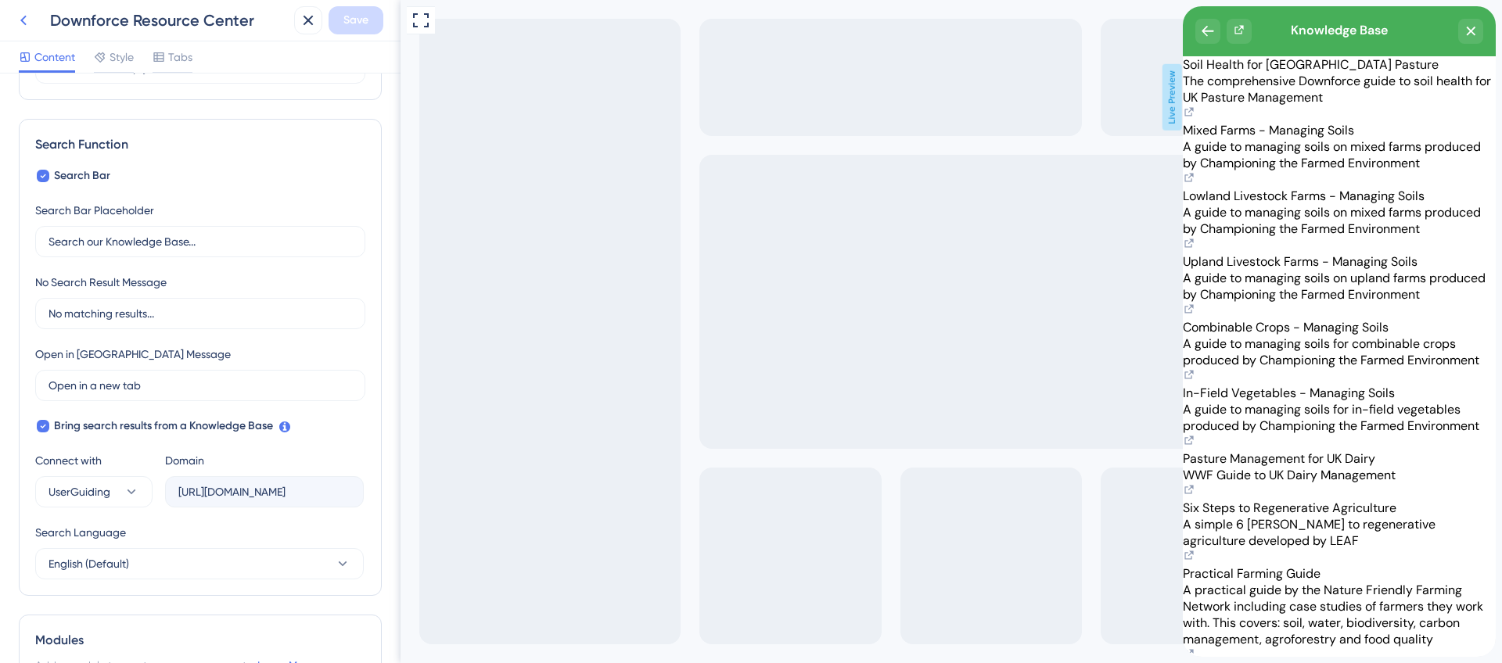
click at [19, 15] on icon at bounding box center [23, 20] width 19 height 19
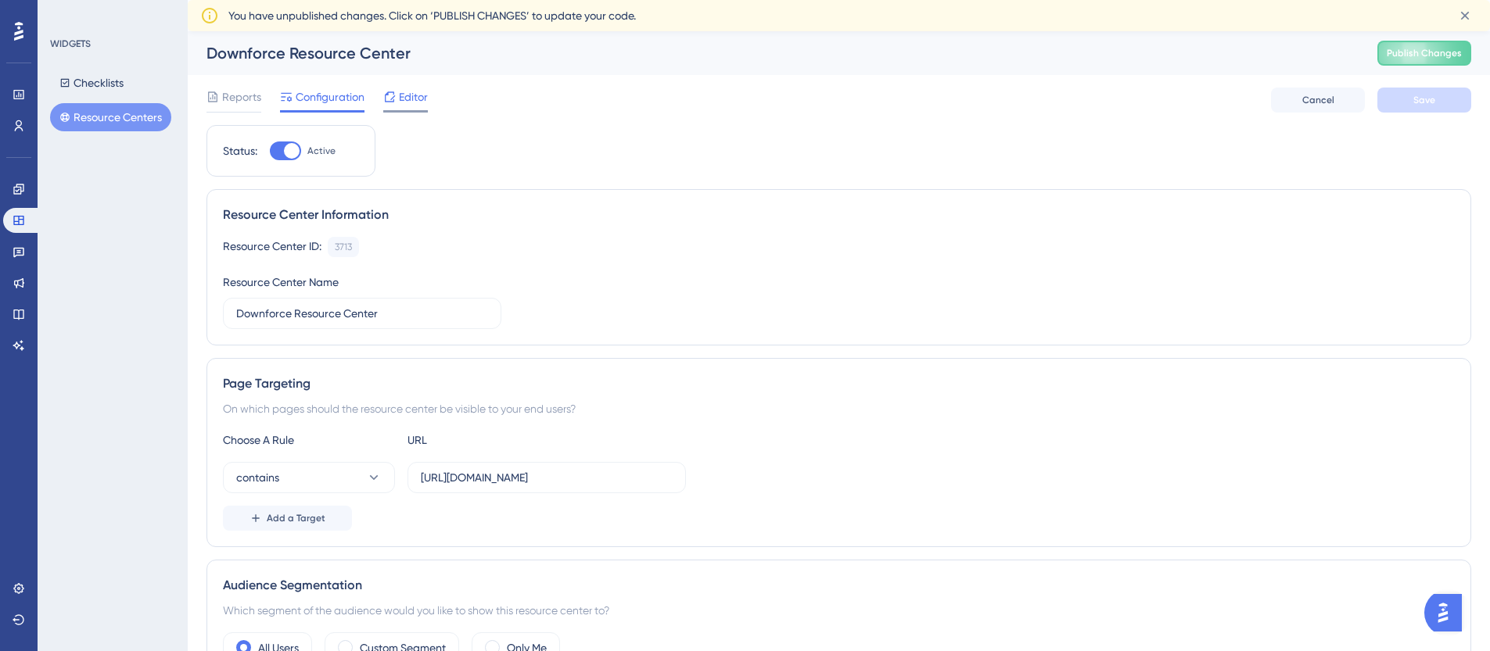
click at [398, 105] on div "Editor" at bounding box center [405, 97] width 45 height 19
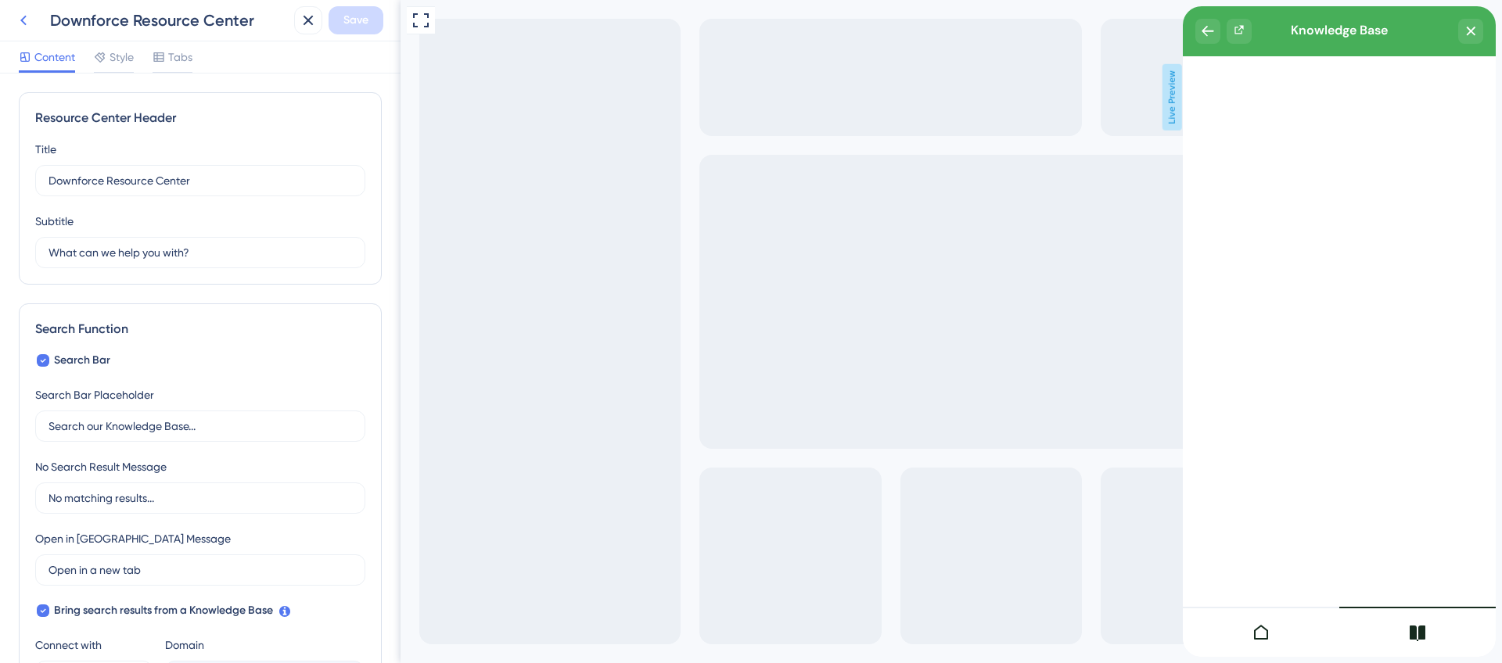
click at [27, 25] on icon at bounding box center [23, 20] width 19 height 19
